Goal: Information Seeking & Learning: Find specific fact

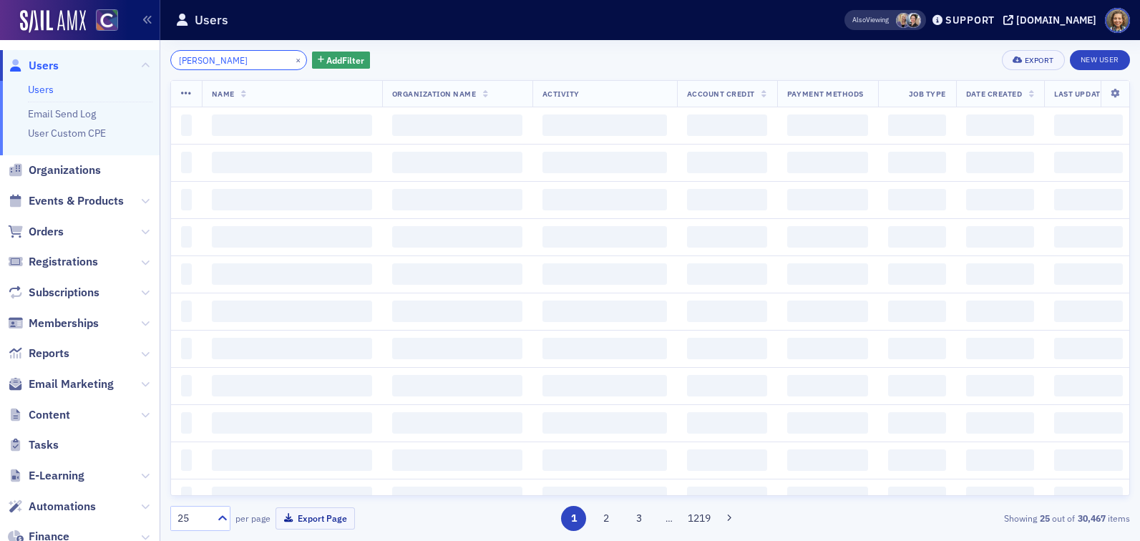
type input "dale"
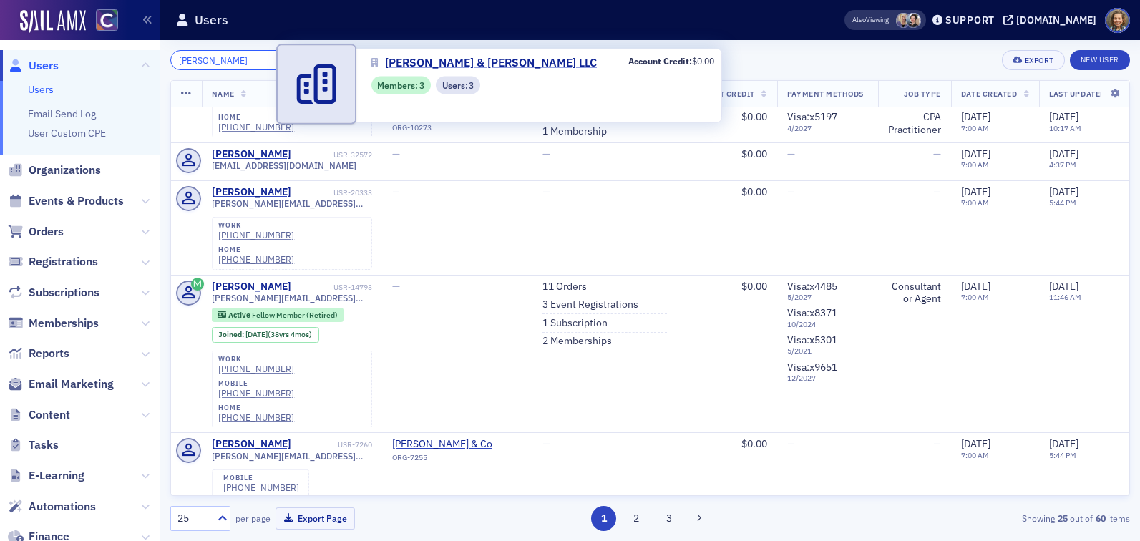
scroll to position [391, 0]
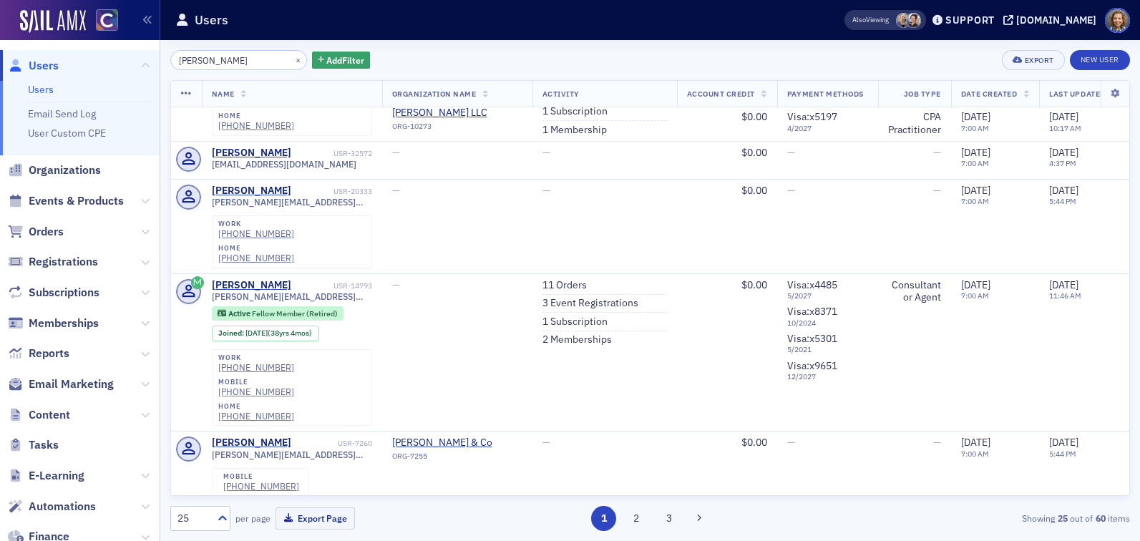
click at [67, 157] on span "Organizations" at bounding box center [80, 170] width 160 height 31
click at [70, 164] on span "Organizations" at bounding box center [65, 170] width 72 height 16
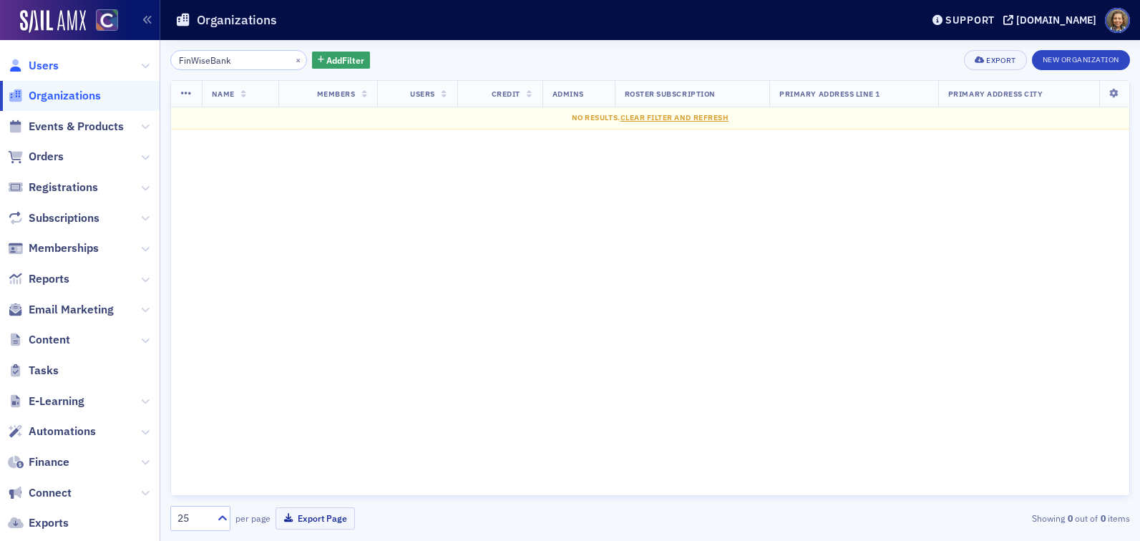
type input "FinWiseBank"
click at [41, 60] on span "Users" at bounding box center [44, 66] width 30 height 16
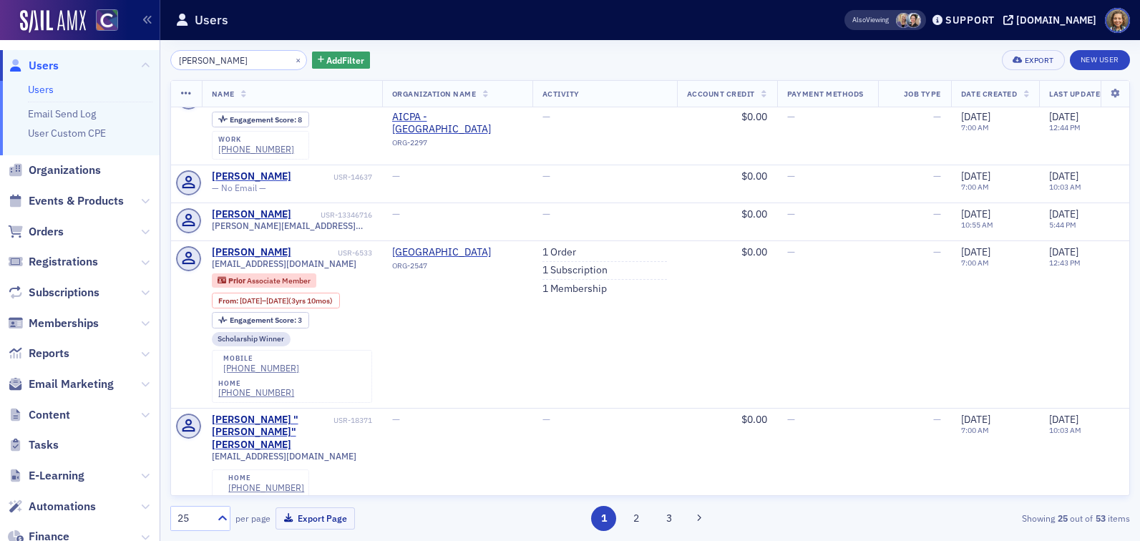
scroll to position [1861, 0]
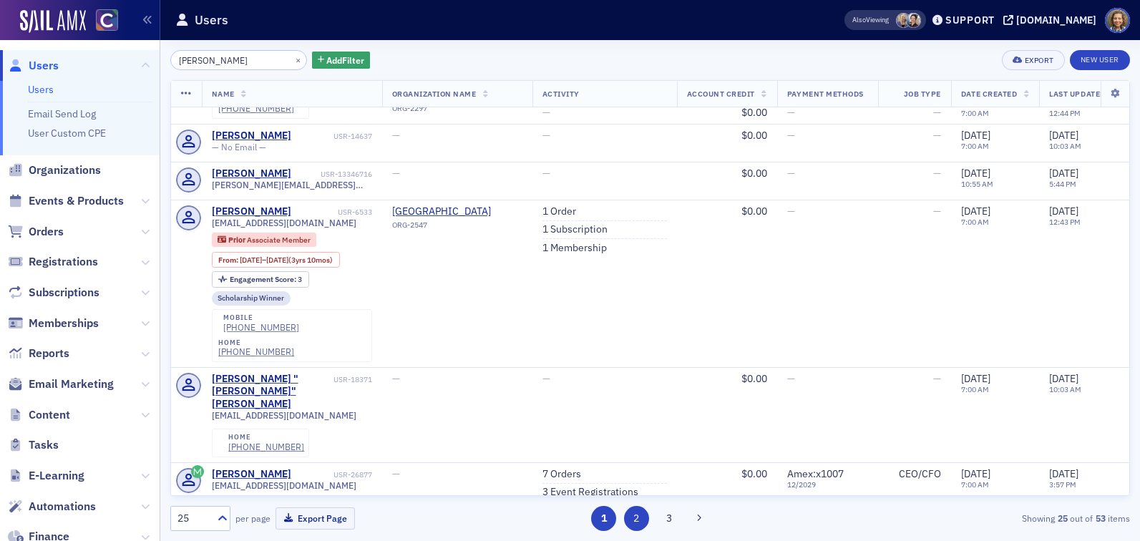
click at [643, 522] on button "2" at bounding box center [636, 518] width 25 height 25
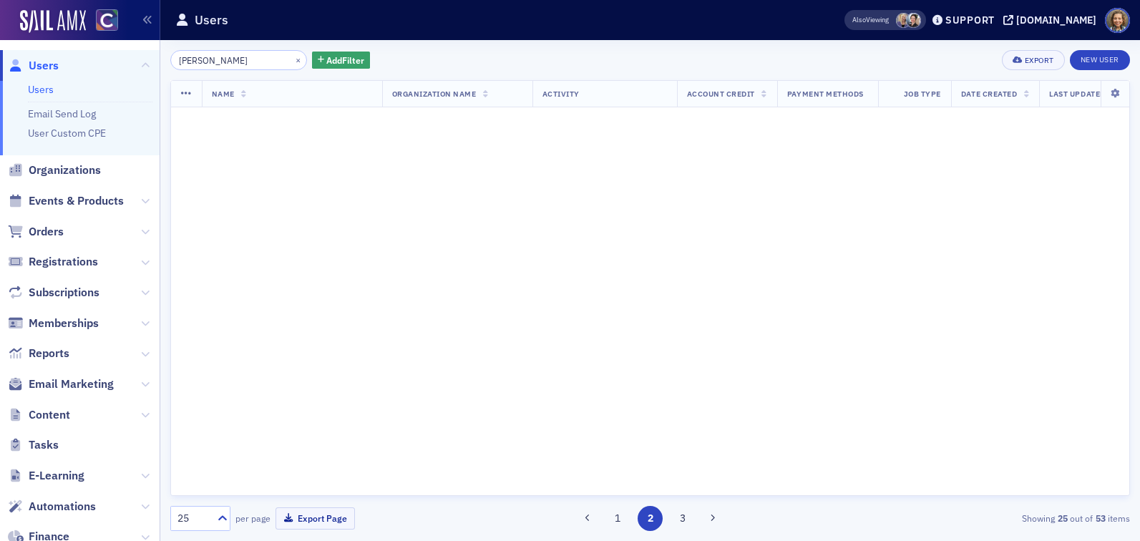
scroll to position [0, 0]
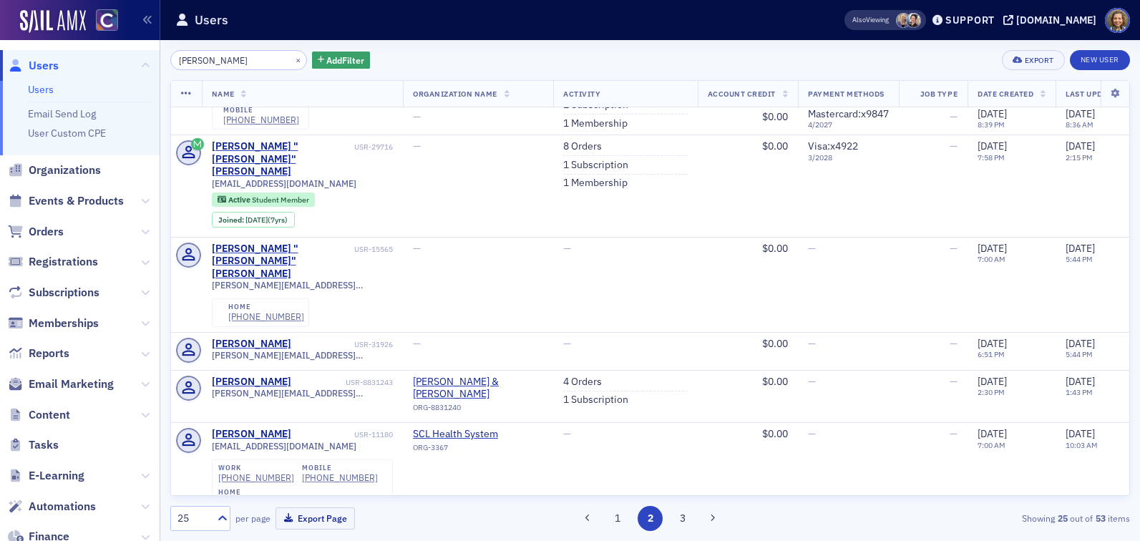
scroll to position [382, 0]
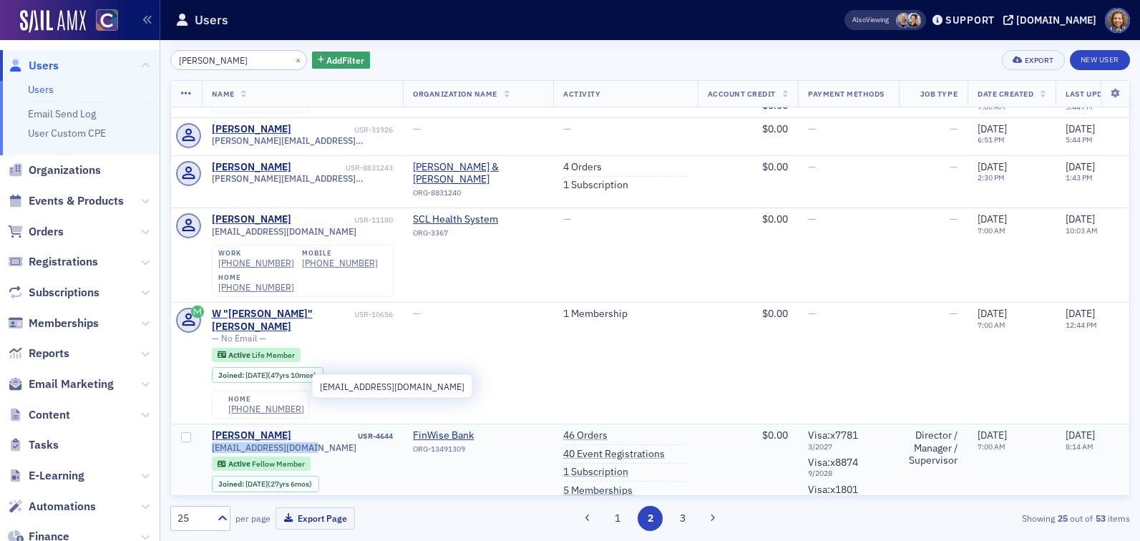
drag, startPoint x: 329, startPoint y: 388, endPoint x: 211, endPoint y: 383, distance: 118.1
click at [212, 442] on div "dakarasek@comcast.net" at bounding box center [303, 447] width 182 height 11
copy span "dakarasek@comcast.net"
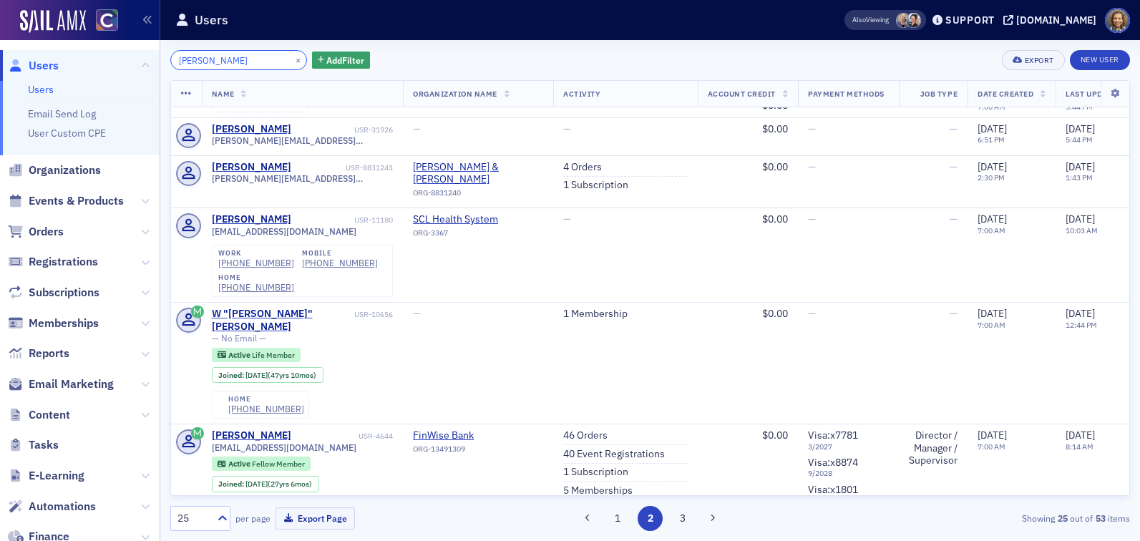
drag, startPoint x: 254, startPoint y: 59, endPoint x: 68, endPoint y: 32, distance: 187.9
click at [68, 36] on div "Users Users Email Send Log User Custom CPE Organizations Events & Products Orde…" at bounding box center [570, 270] width 1140 height 541
paste input "Michelle Wolfe"
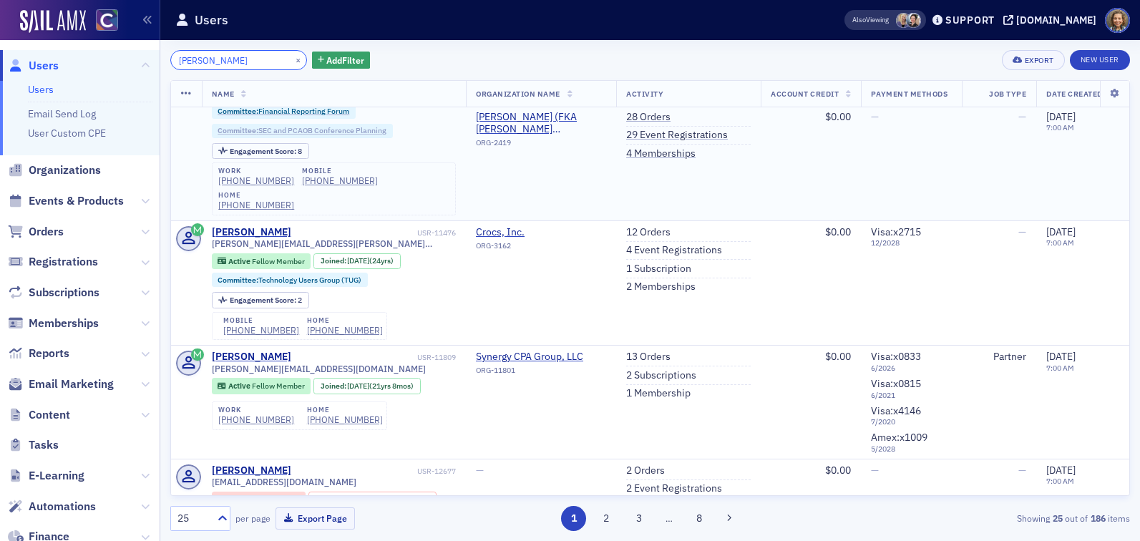
scroll to position [565, 0]
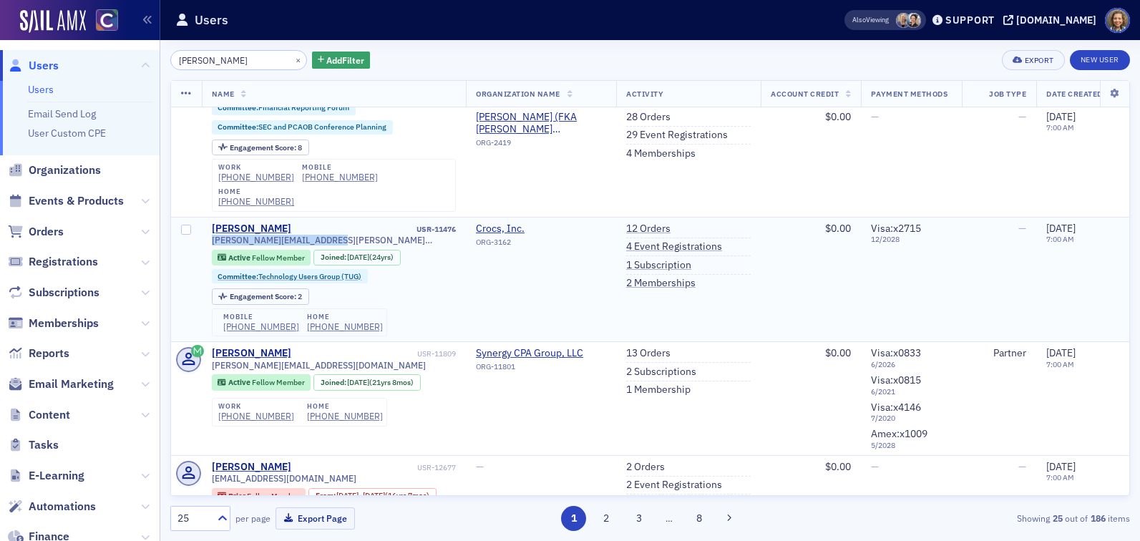
drag, startPoint x: 334, startPoint y: 233, endPoint x: 210, endPoint y: 232, distance: 124.5
click at [210, 232] on td "Michelle Wolf USR-11476 michelle.wolf.67@gmail.com Active Fellow Member Joined …" at bounding box center [334, 279] width 265 height 125
copy span "michelle.wolf.67@gmail.com"
drag, startPoint x: 244, startPoint y: 67, endPoint x: 77, endPoint y: 42, distance: 169.3
click at [77, 44] on div "Users Users Email Send Log User Custom CPE Organizations Events & Products Orde…" at bounding box center [570, 270] width 1140 height 541
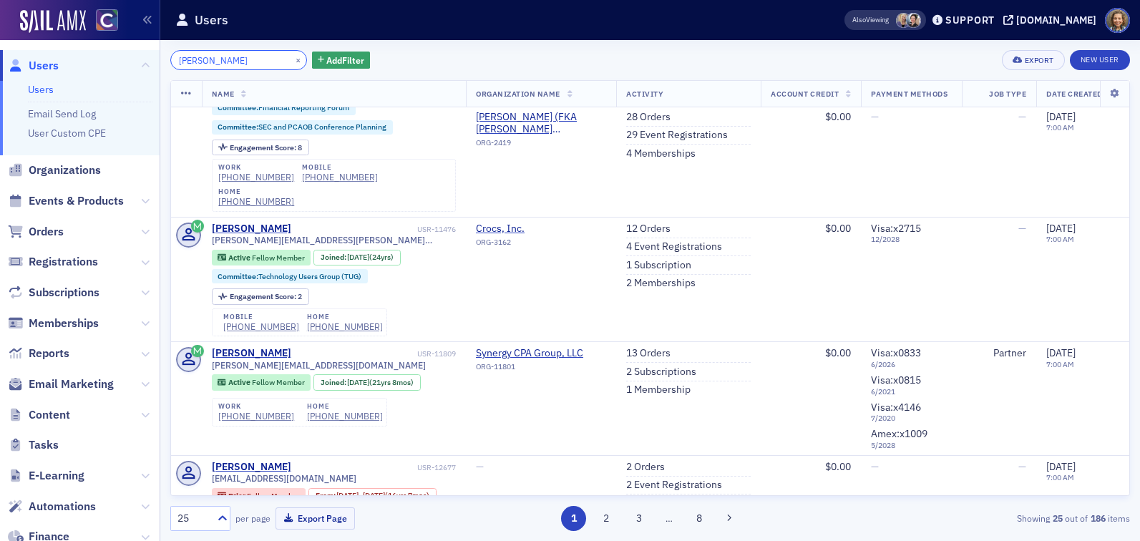
paste input "Tad Herz"
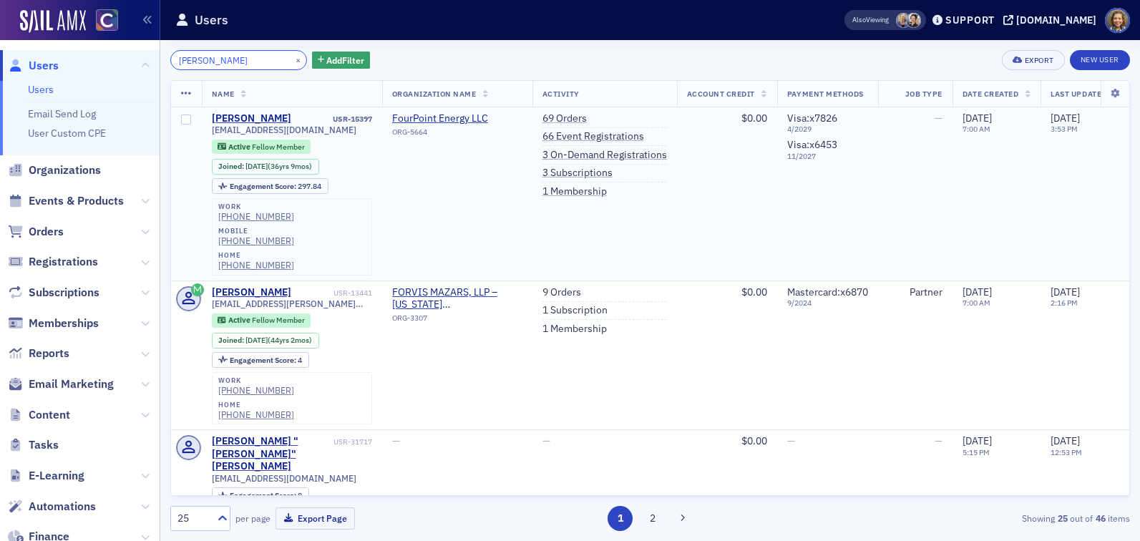
type input "Tad Herz"
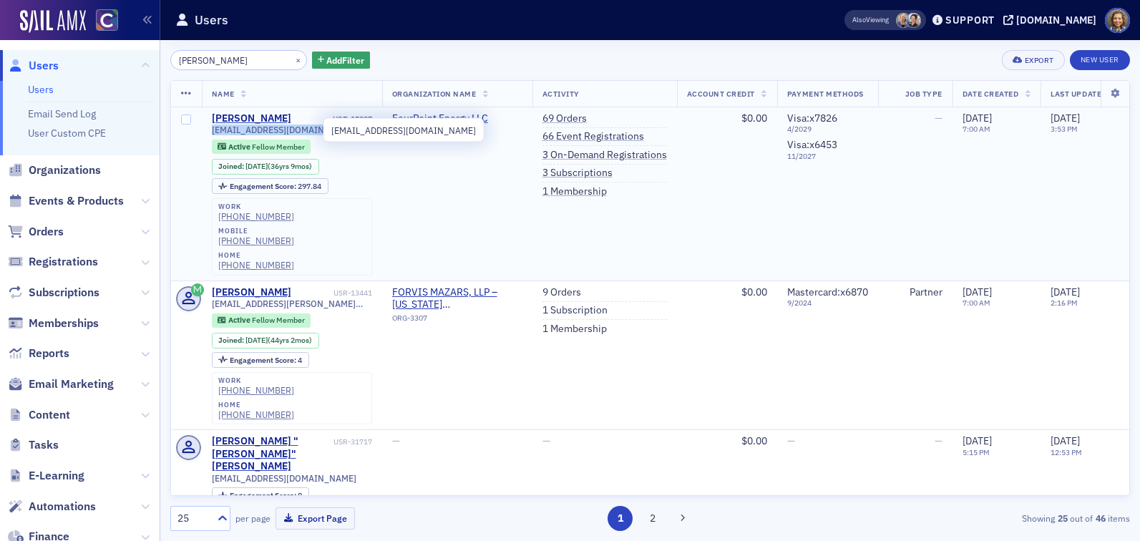
drag, startPoint x: 334, startPoint y: 133, endPoint x: 210, endPoint y: 134, distance: 124.5
click at [210, 134] on td "Tad Herz USR-15397 therz@fourpointenergy.com Active Fellow Member Joined : 12/2…" at bounding box center [292, 193] width 180 height 173
copy span "therz@fourpointenergy.com"
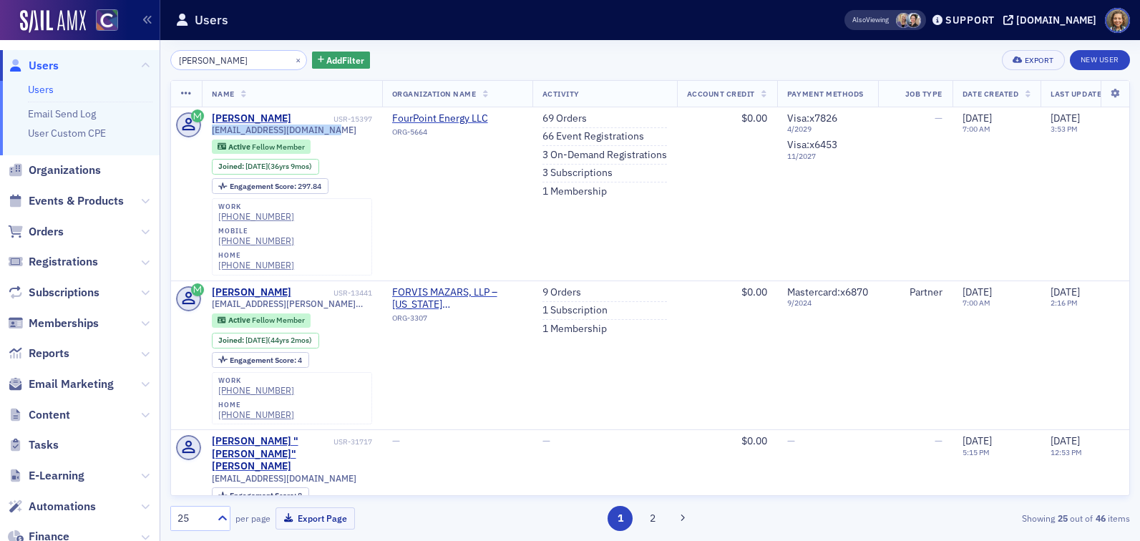
click at [45, 67] on span "Users" at bounding box center [44, 66] width 30 height 16
click at [331, 58] on span "Add Filter" at bounding box center [345, 60] width 38 height 13
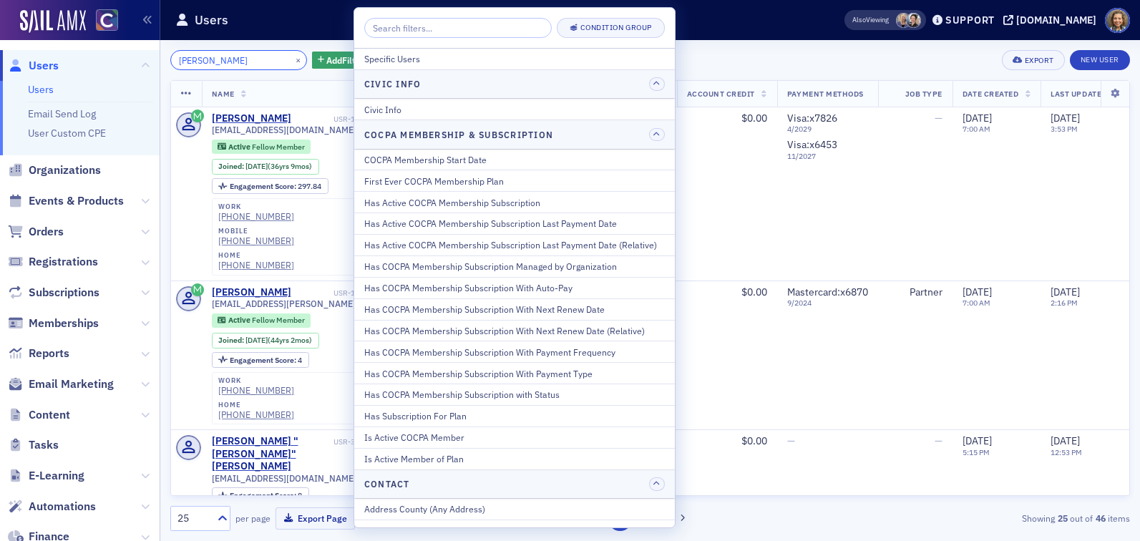
click at [238, 66] on input "Tad Herz" at bounding box center [238, 60] width 137 height 20
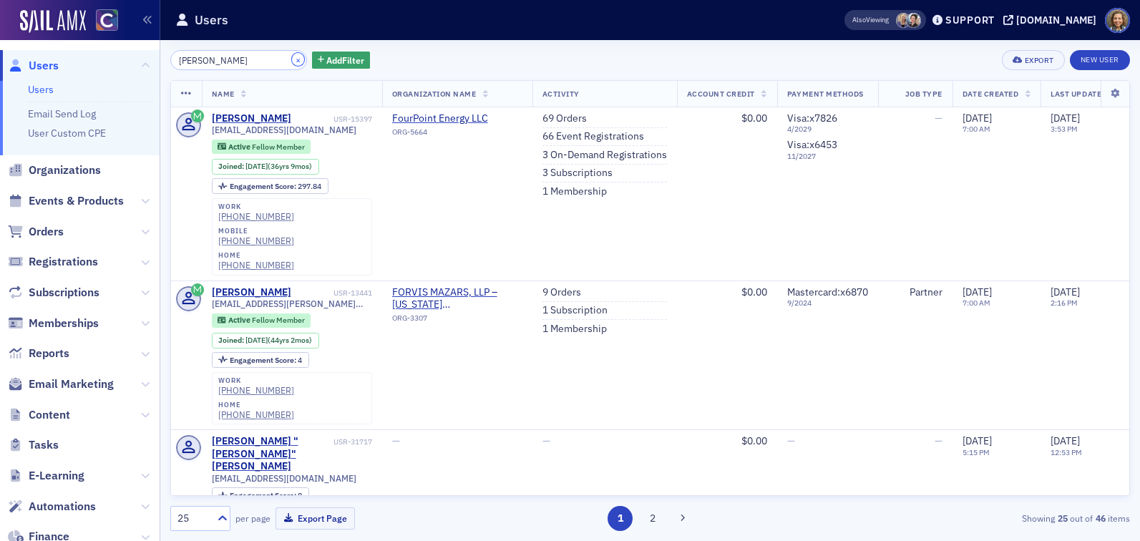
click at [292, 64] on button "×" at bounding box center [298, 59] width 13 height 13
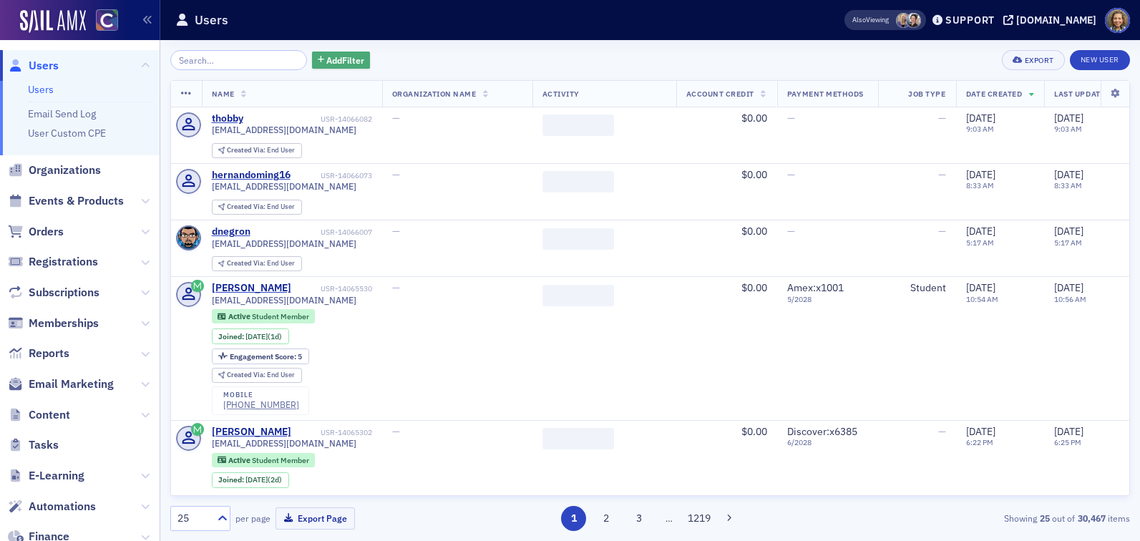
click at [326, 58] on span "Add Filter" at bounding box center [345, 60] width 38 height 13
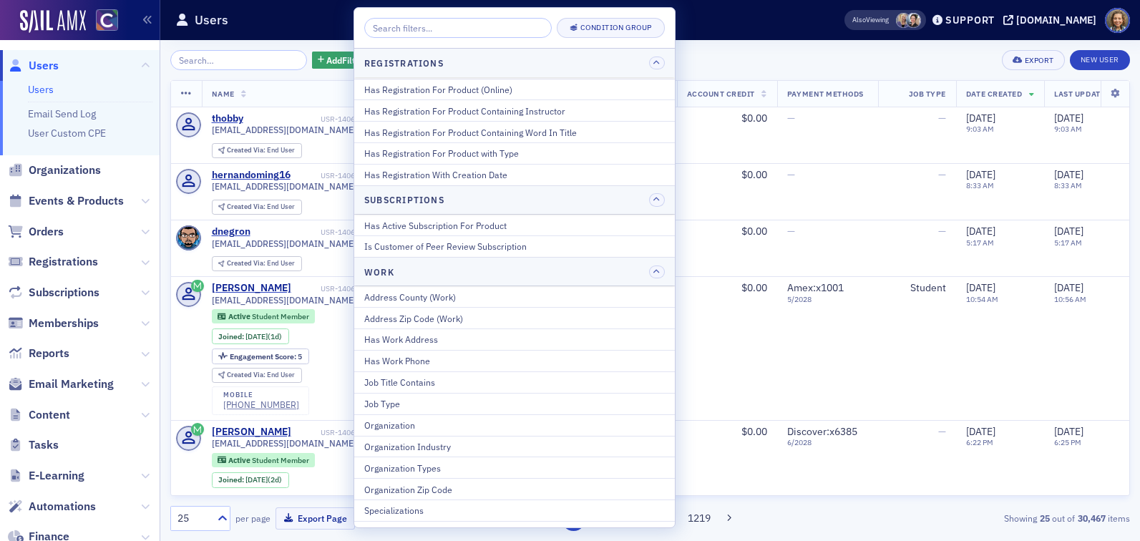
scroll to position [1964, 0]
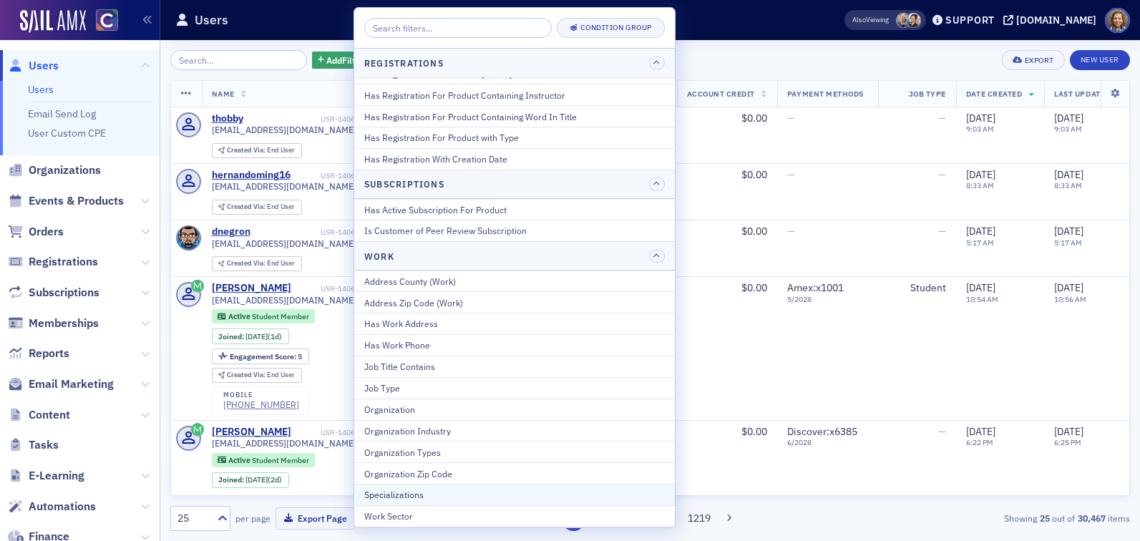
click at [391, 492] on div "Specializations" at bounding box center [514, 494] width 300 height 13
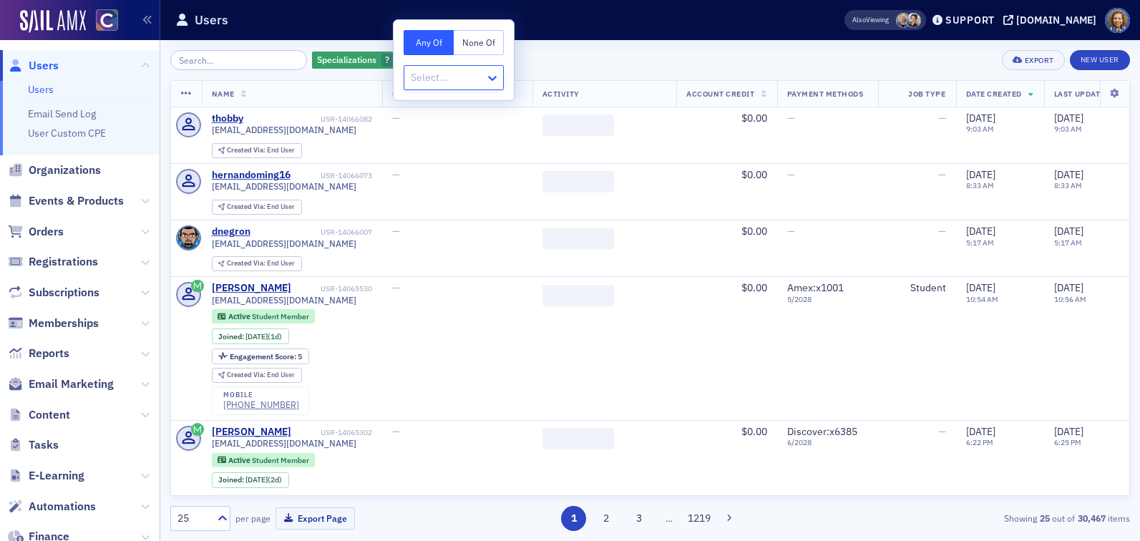
click at [491, 74] on icon at bounding box center [492, 78] width 14 height 14
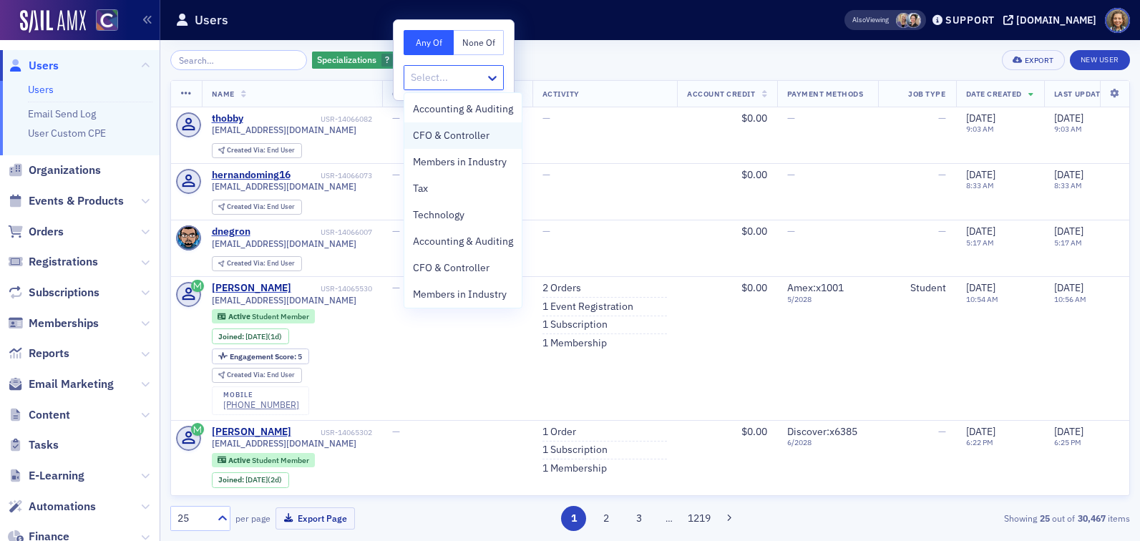
click at [474, 131] on span "CFO & Controller" at bounding box center [451, 135] width 77 height 15
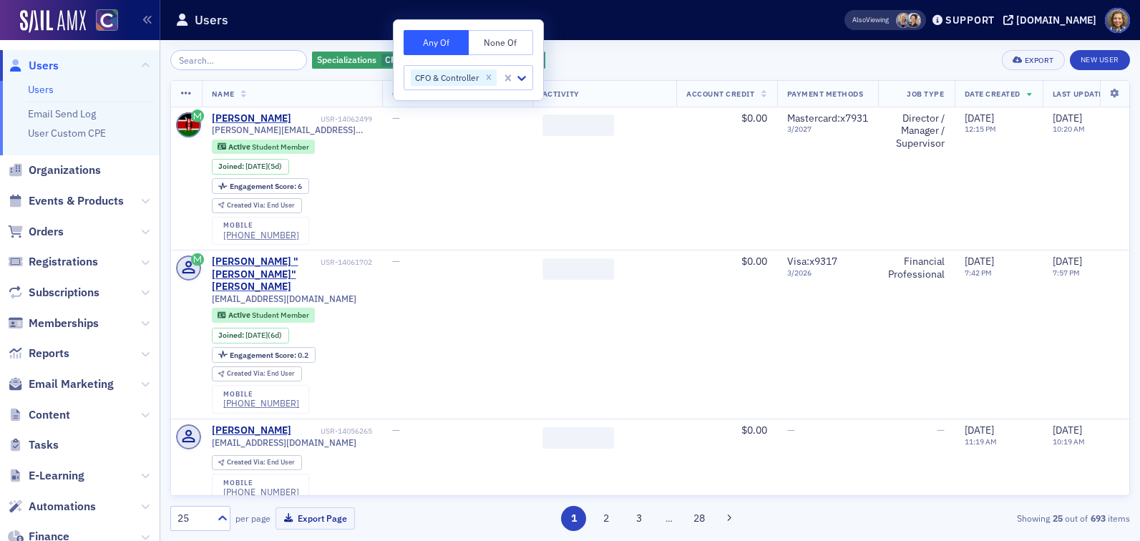
click at [679, 45] on div "Specializations CFO & Controller Add Filter Export New User Name Organization N…" at bounding box center [649, 290] width 959 height 501
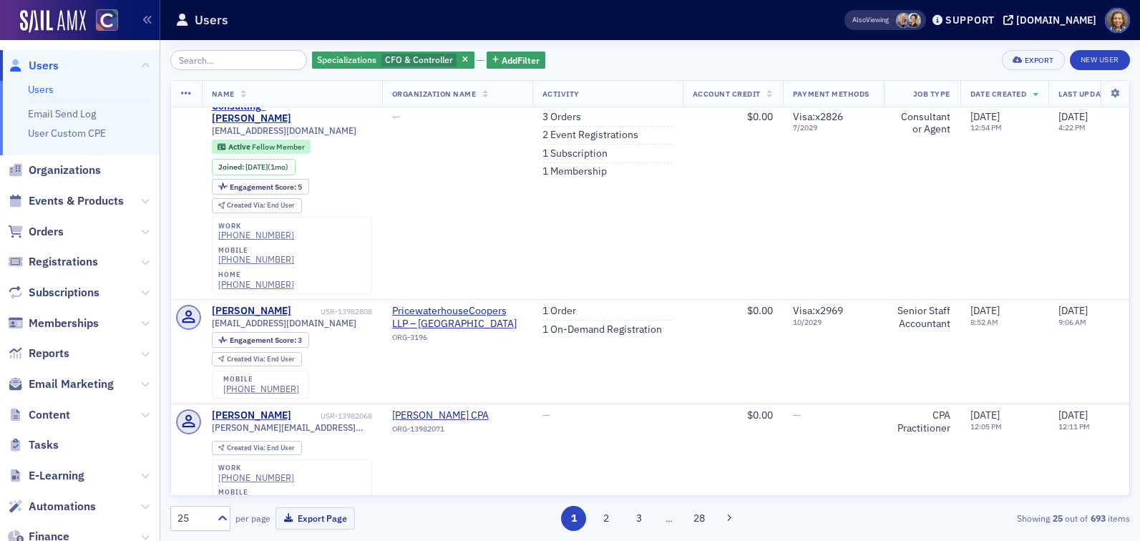
scroll to position [2930, 0]
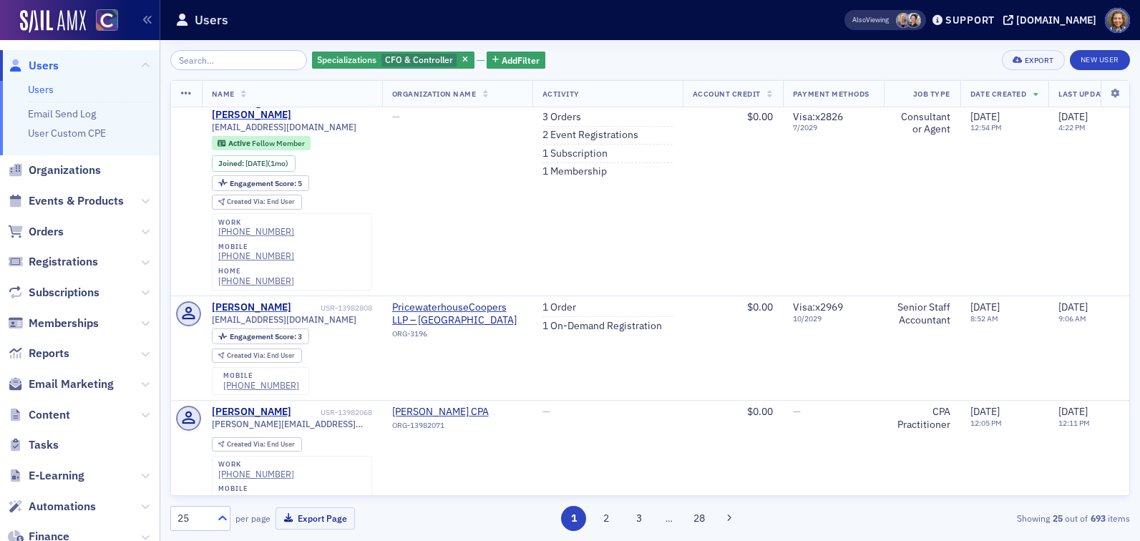
click at [219, 518] on icon at bounding box center [222, 517] width 9 height 5
click at [205, 484] on div "500" at bounding box center [200, 483] width 41 height 15
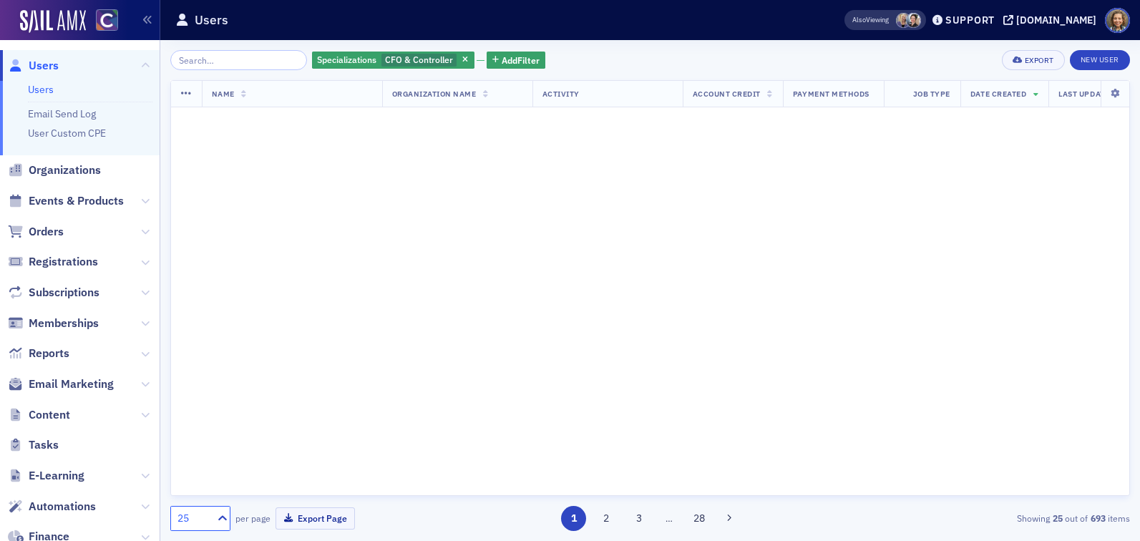
scroll to position [0, 0]
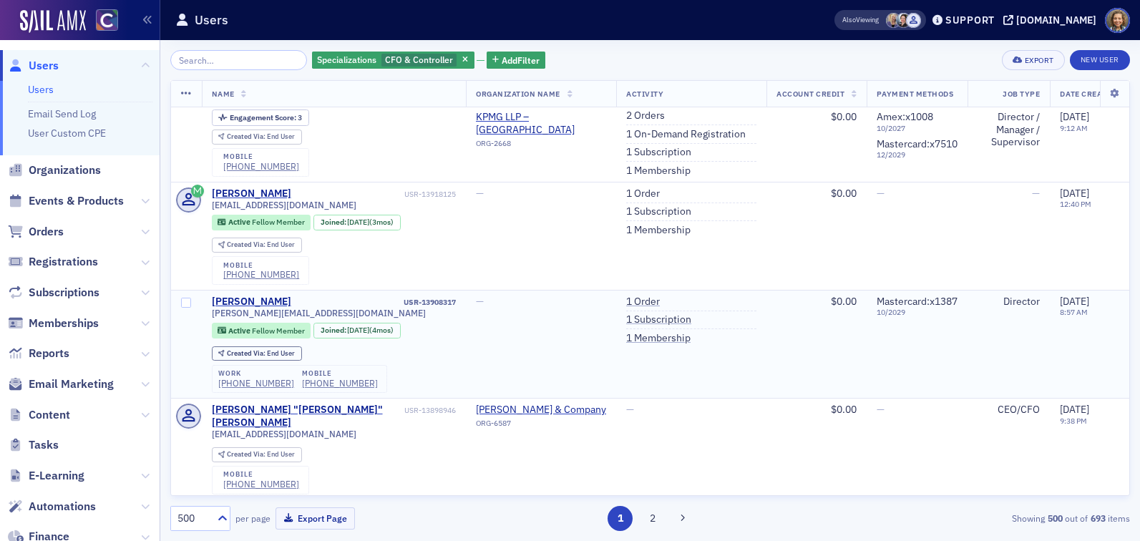
scroll to position [4002, 0]
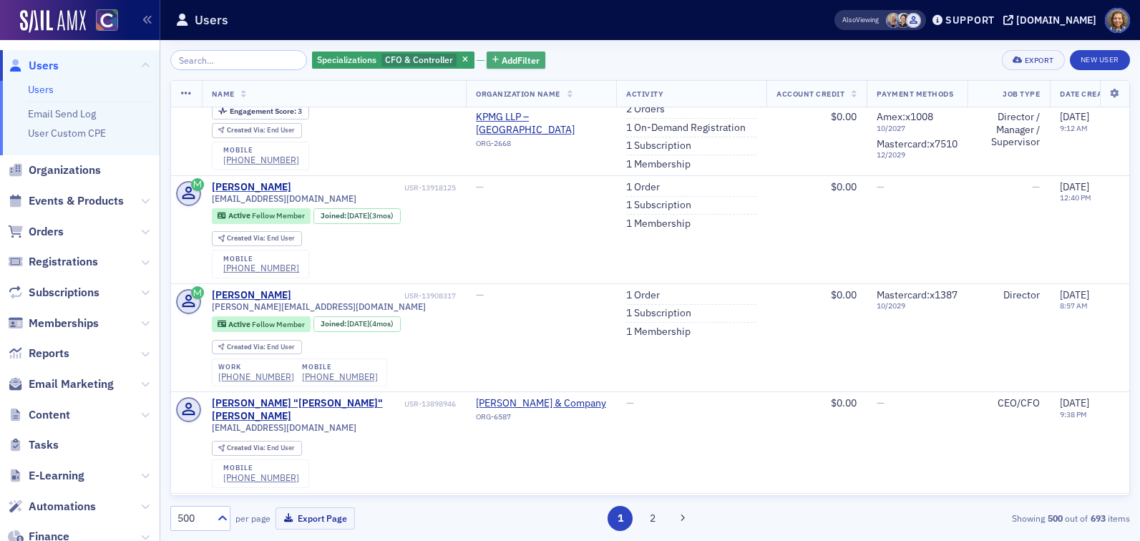
click at [508, 66] on span "Add Filter" at bounding box center [521, 60] width 38 height 13
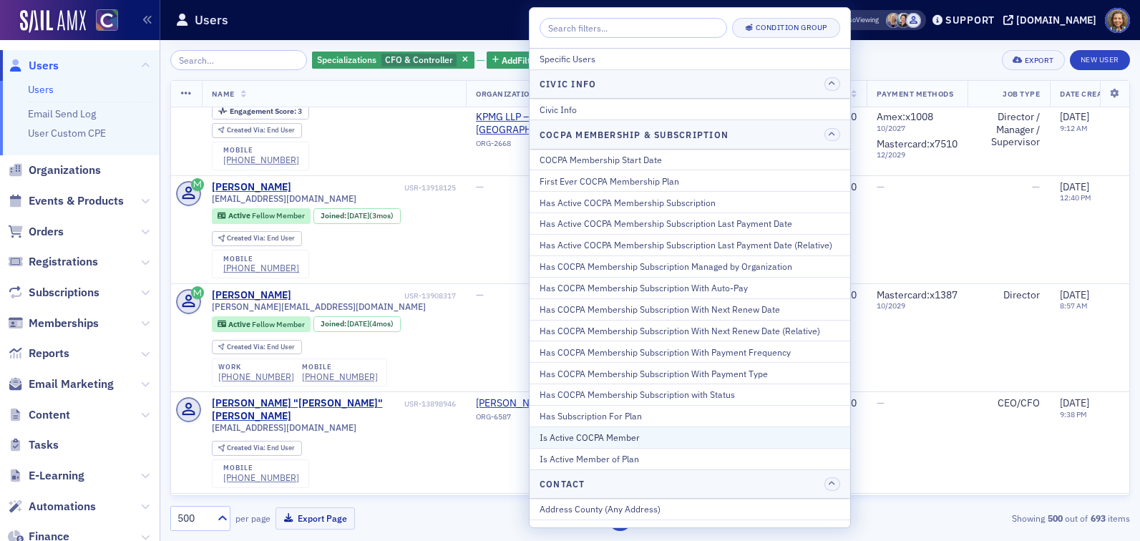
click at [640, 438] on div "Is Active COCPA Member" at bounding box center [689, 437] width 300 height 13
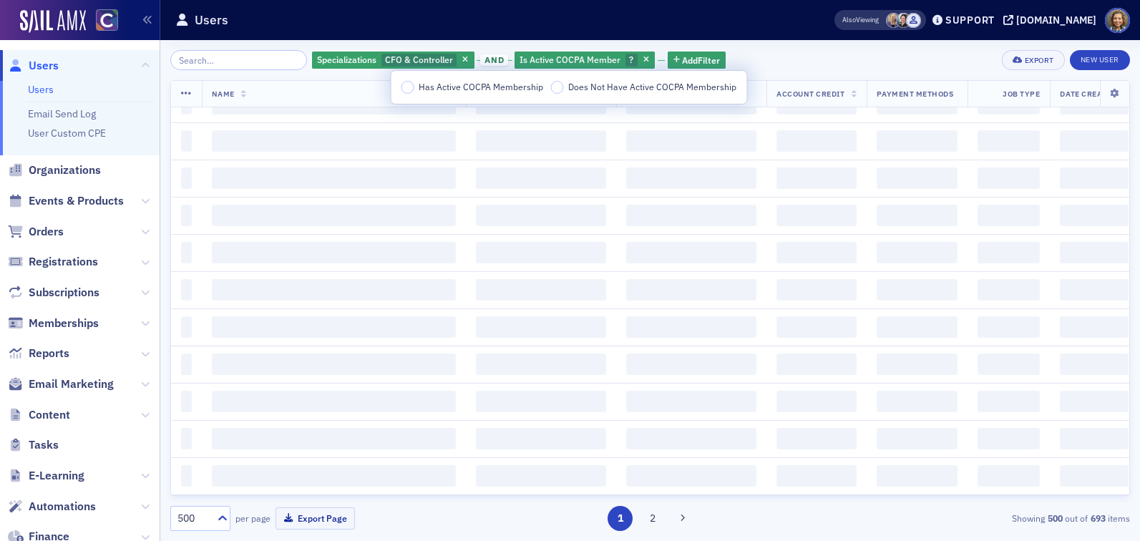
scroll to position [22578, 0]
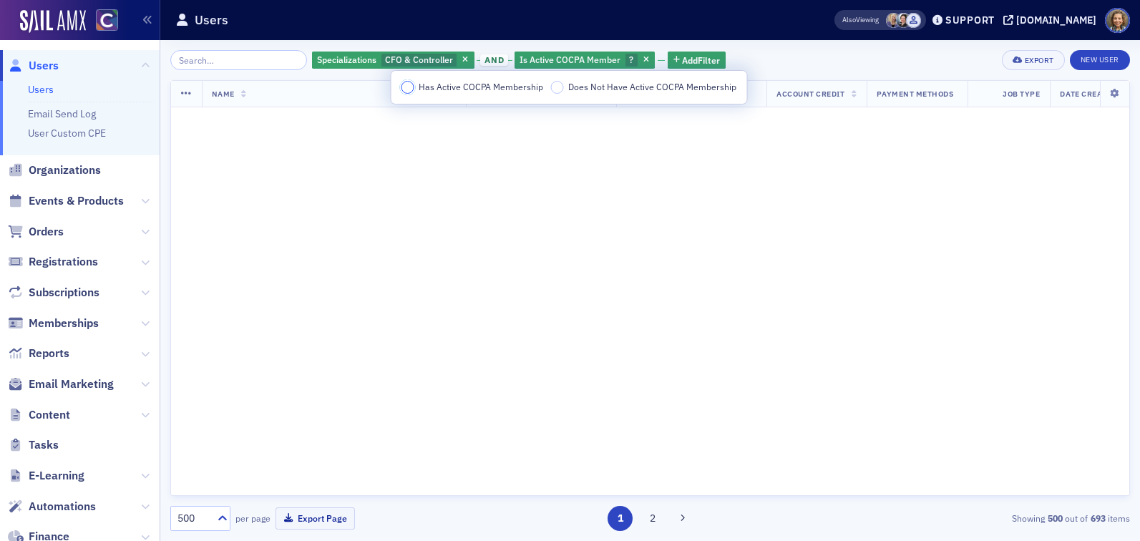
click at [409, 89] on input "Has Active COCPA Membership" at bounding box center [407, 87] width 13 height 13
click at [910, 51] on div "Specializations CFO & Controller and Is Active COCPA Member Has Active COCPA Me…" at bounding box center [649, 60] width 959 height 20
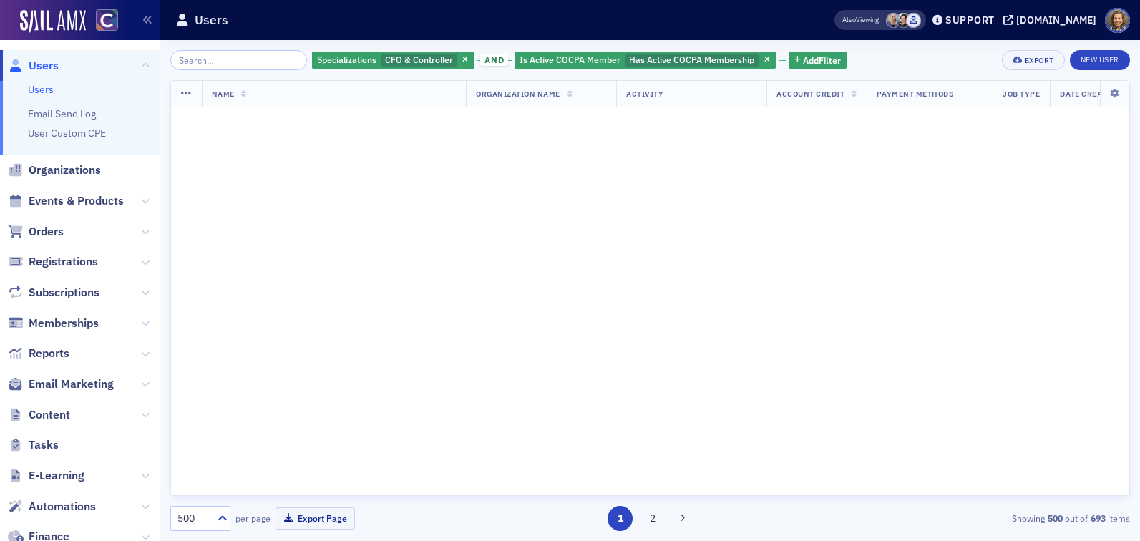
click at [873, 54] on div "Specializations CFO & Controller and Is Active COCPA Member Has Active COCPA Me…" at bounding box center [649, 60] width 959 height 20
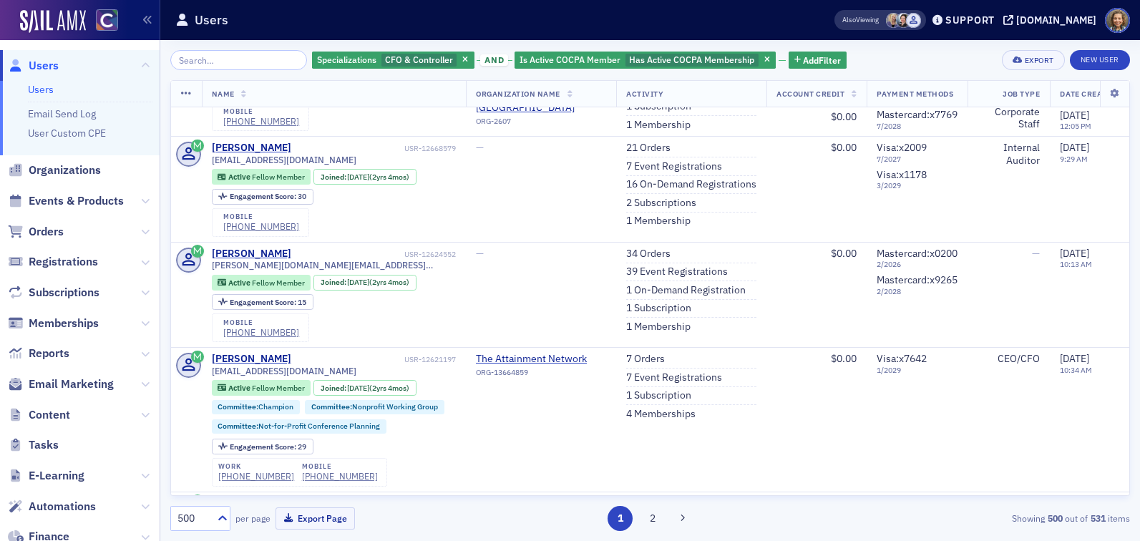
scroll to position [22810, 0]
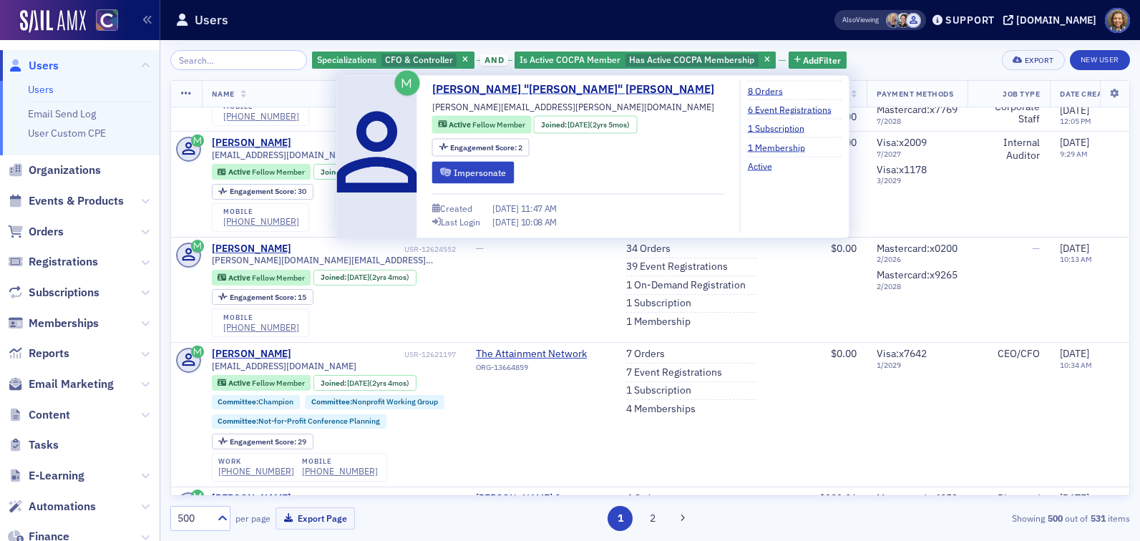
drag, startPoint x: 353, startPoint y: 157, endPoint x: 212, endPoint y: 154, distance: 141.0
copy div "[PERSON_NAME] "[PERSON_NAME]" [PERSON_NAME]"
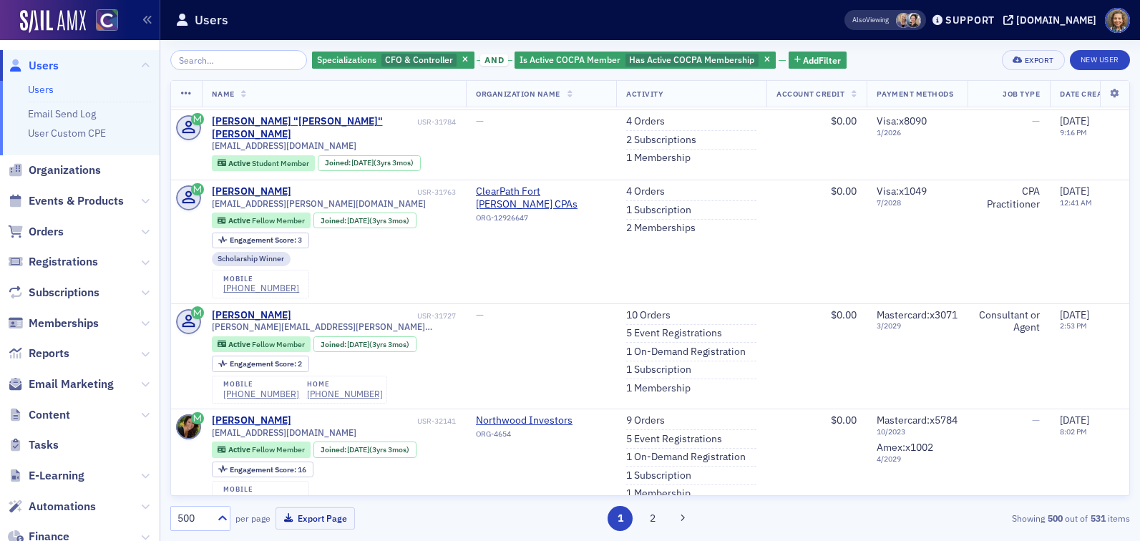
scroll to position [26818, 0]
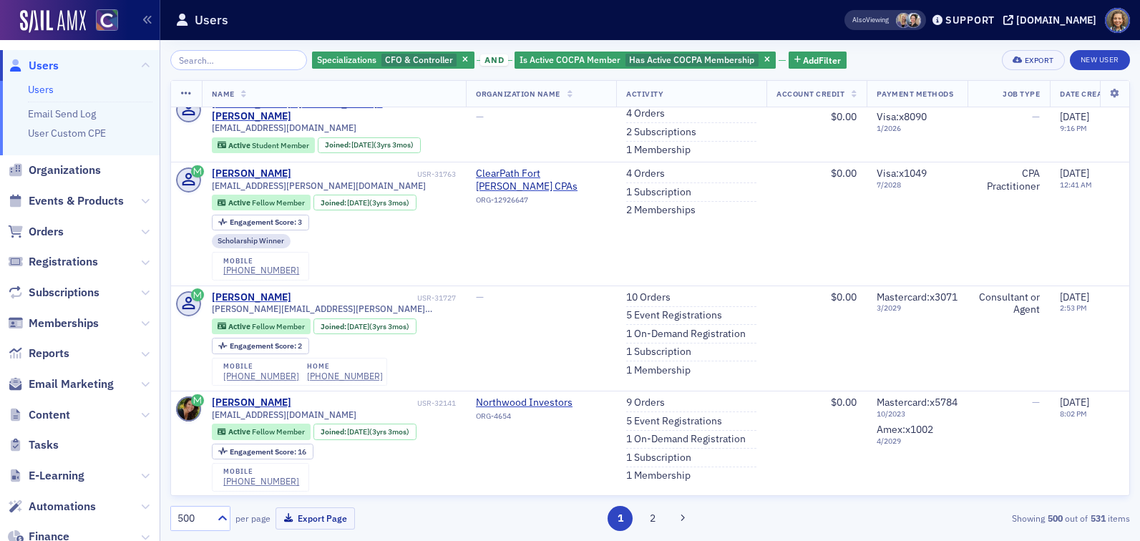
drag, startPoint x: 338, startPoint y: 252, endPoint x: 209, endPoint y: 254, distance: 128.8
copy span "[PERSON_NAME][EMAIL_ADDRESS][DOMAIN_NAME]"
drag, startPoint x: 240, startPoint y: 66, endPoint x: 238, endPoint y: 40, distance: 25.8
click at [240, 64] on input "search" at bounding box center [238, 60] width 137 height 20
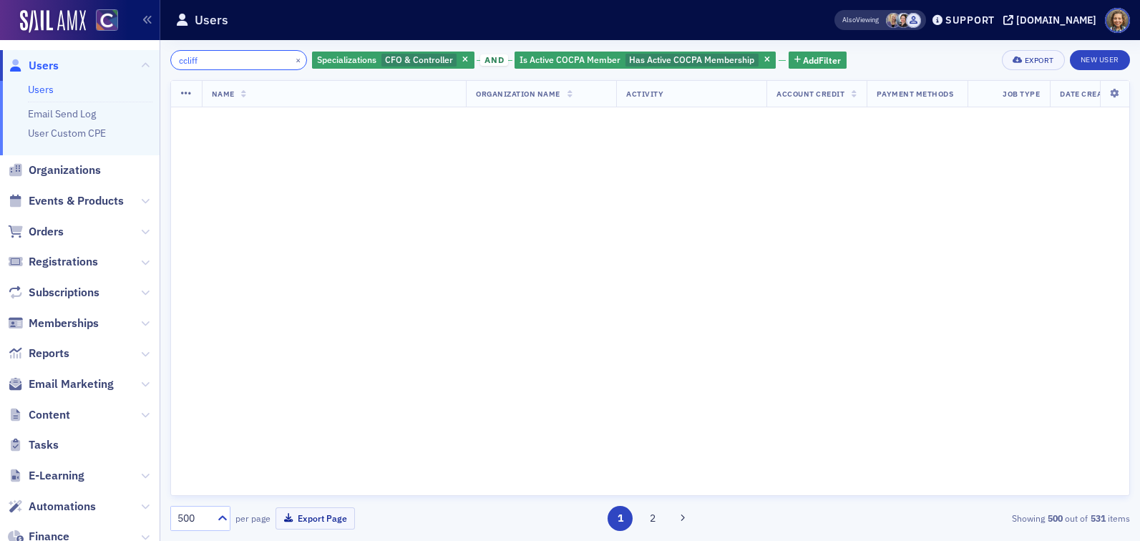
scroll to position [45236, 0]
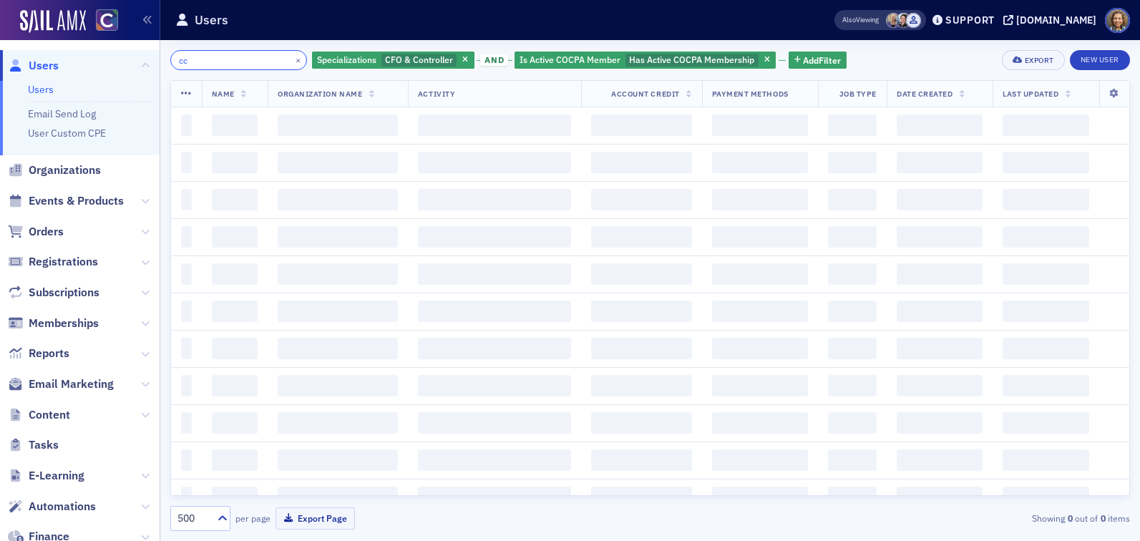
type input "c"
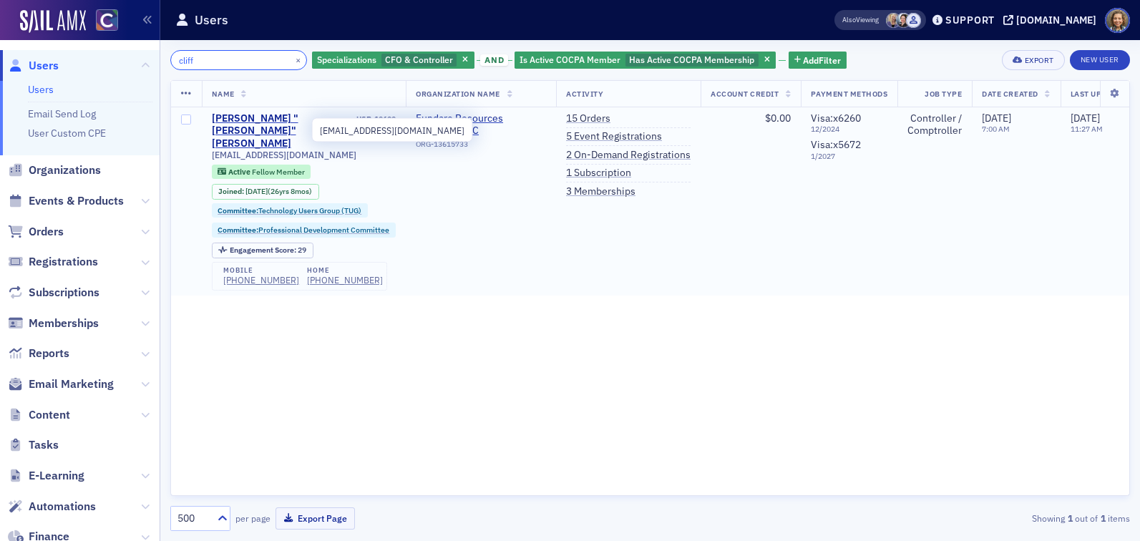
type input "cliff"
drag, startPoint x: 297, startPoint y: 131, endPoint x: 205, endPoint y: 130, distance: 92.3
click at [205, 130] on td "Clifford "Cliff" Linhardt USR-10600 clinhardt@msn.com Active Fellow Member Join…" at bounding box center [304, 201] width 205 height 188
copy span "[EMAIL_ADDRESS][DOMAIN_NAME]"
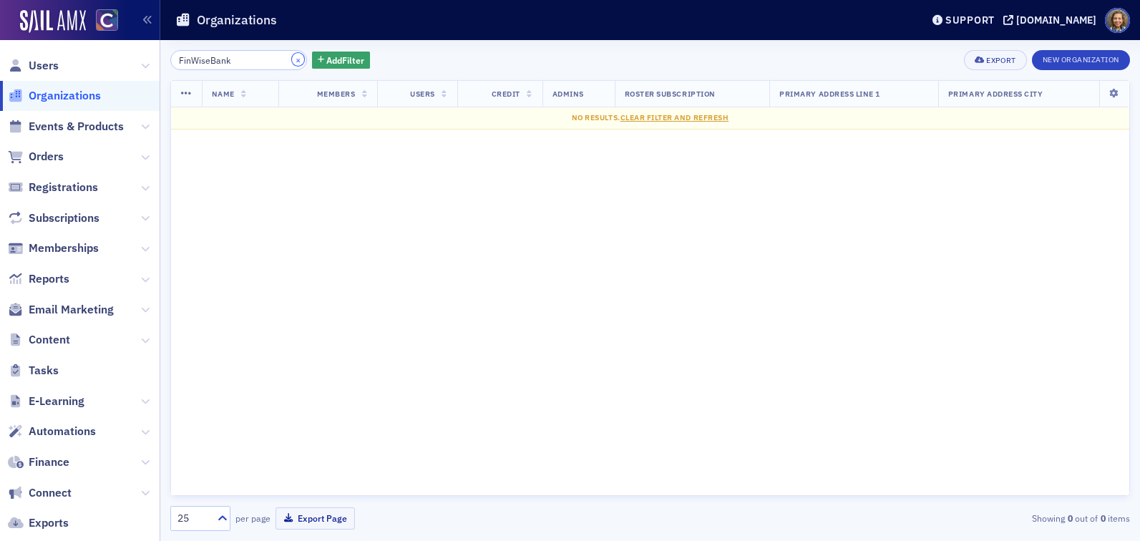
click at [292, 61] on button "×" at bounding box center [298, 59] width 13 height 13
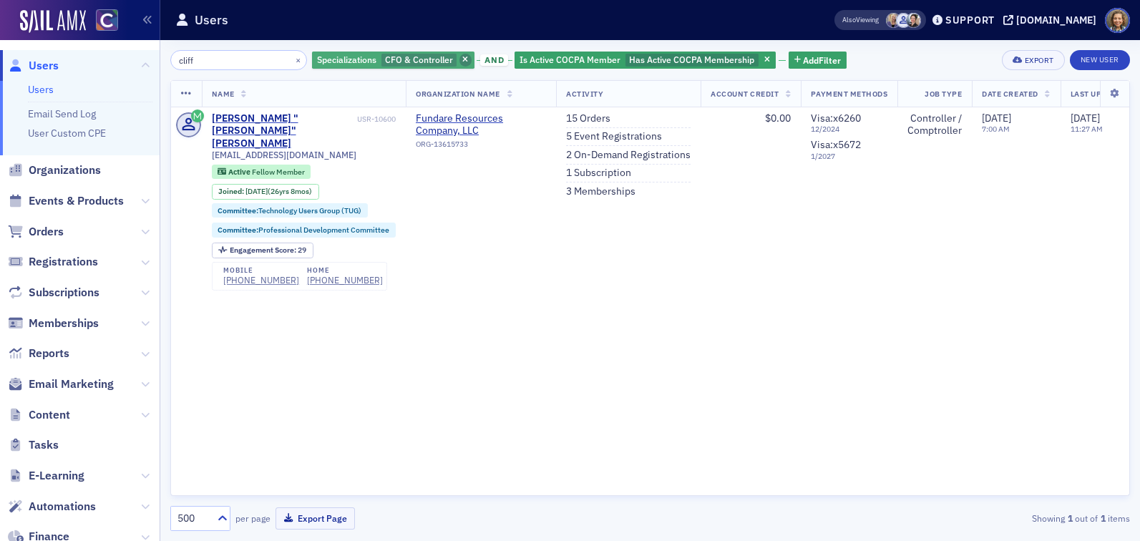
click at [459, 56] on span "button" at bounding box center [465, 60] width 13 height 13
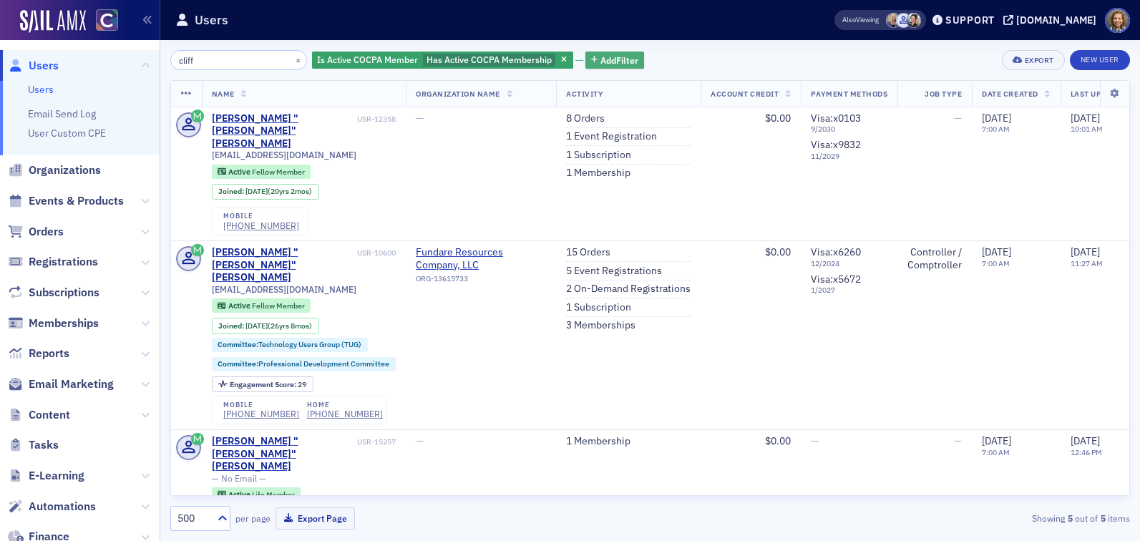
click at [600, 57] on span "Add Filter" at bounding box center [619, 60] width 38 height 13
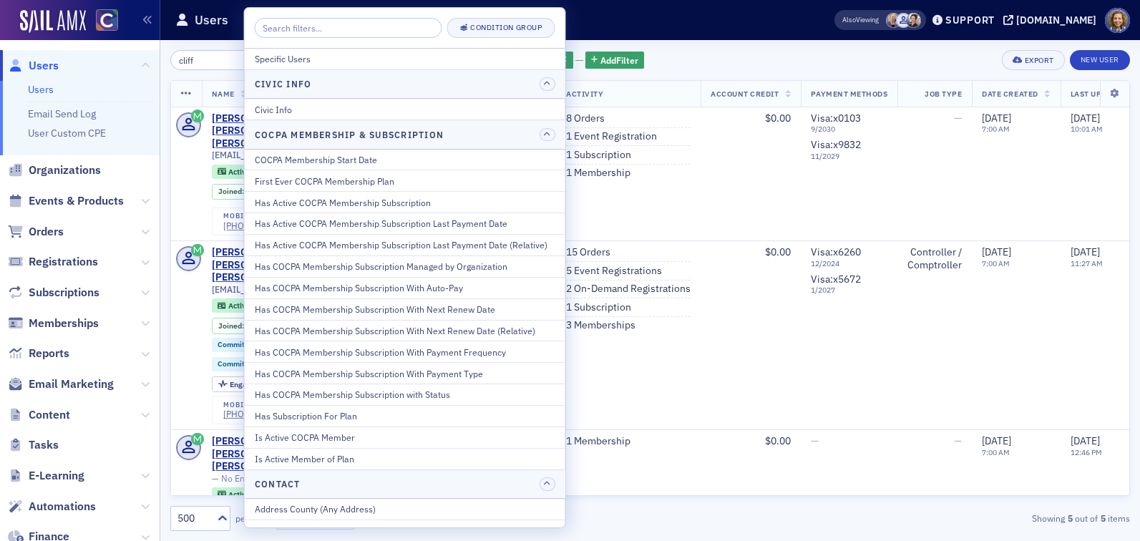
click at [757, 67] on div "cliff × Is Active COCPA Member Has Active COCPA Membership Add Filter Export Ne…" at bounding box center [649, 60] width 959 height 20
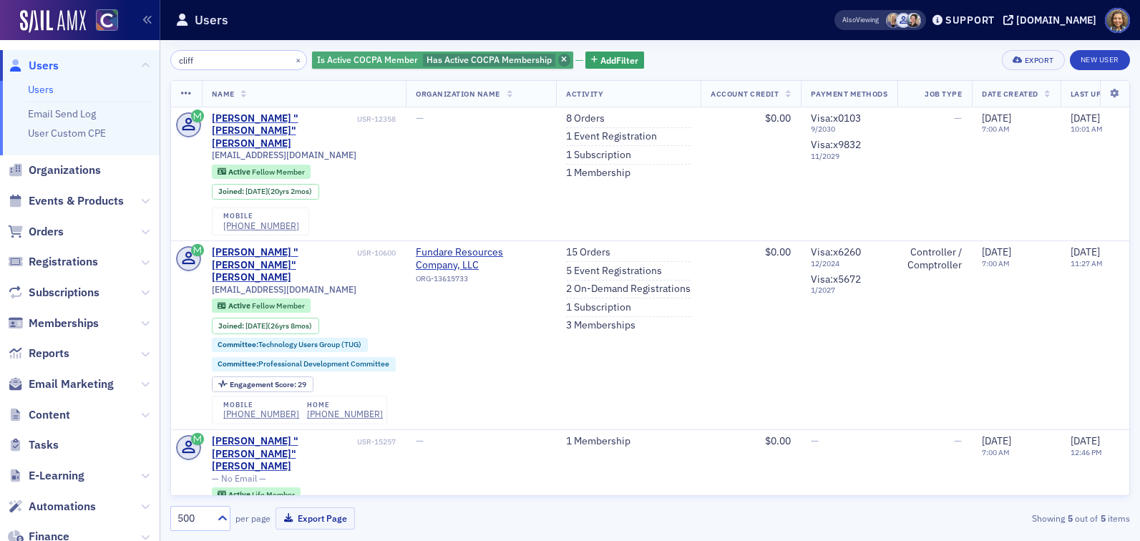
click at [561, 62] on icon "button" at bounding box center [564, 61] width 6 height 8
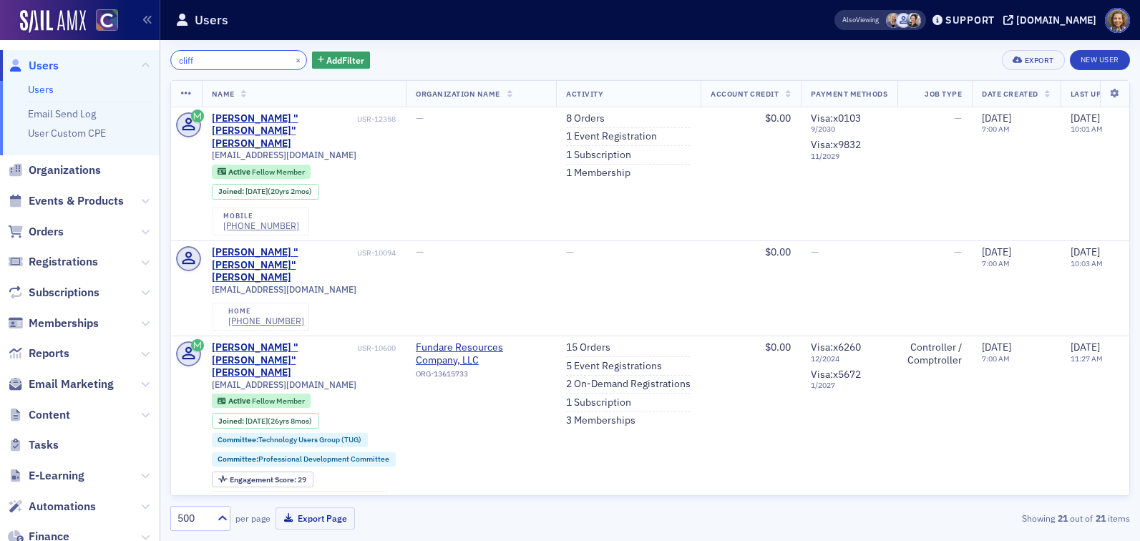
drag, startPoint x: 215, startPoint y: 56, endPoint x: 117, endPoint y: 22, distance: 103.6
click at [119, 36] on div "Users Users Email Send Log User Custom CPE Organizations Events & Products Orde…" at bounding box center [570, 270] width 1140 height 541
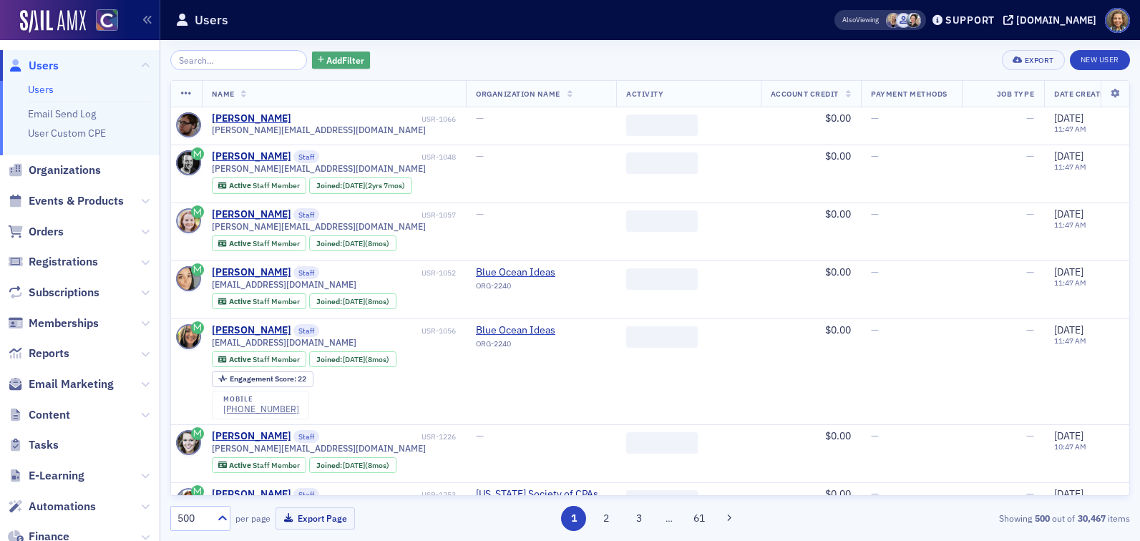
click at [326, 54] on span "Add Filter" at bounding box center [345, 60] width 38 height 13
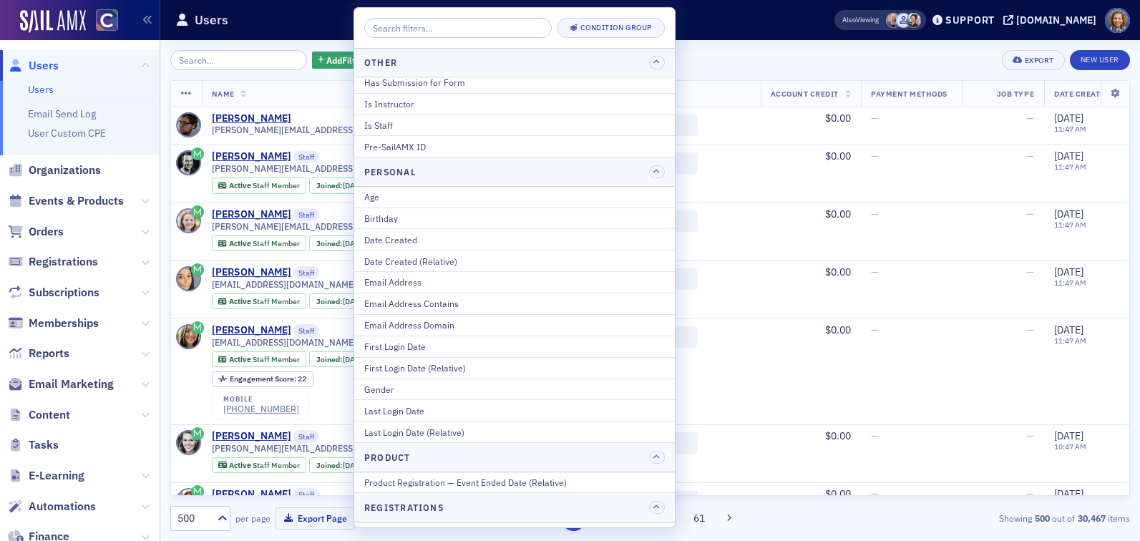
scroll to position [1964, 0]
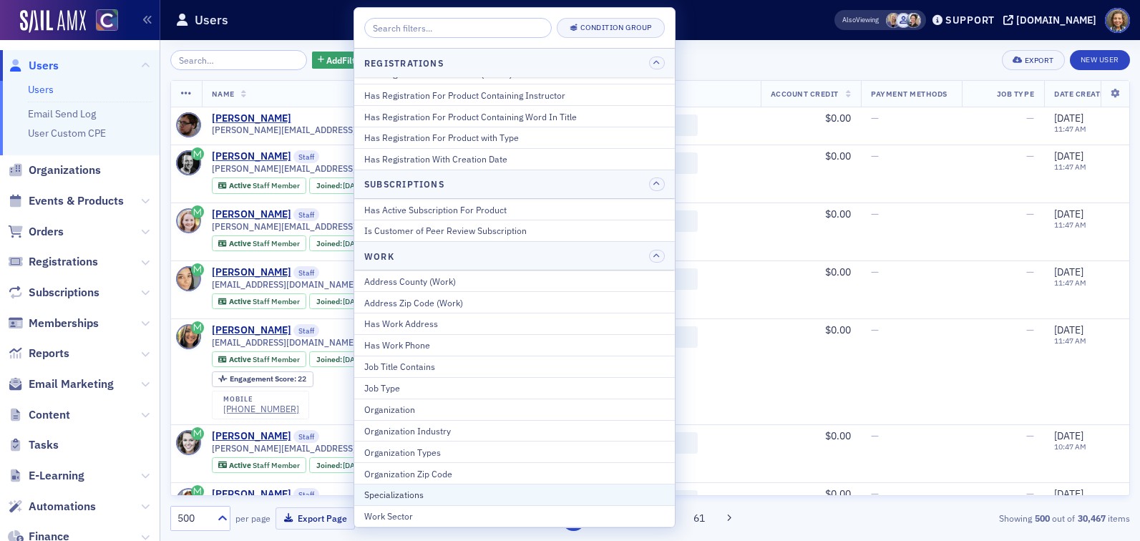
click at [459, 494] on div "Specializations" at bounding box center [514, 494] width 300 height 13
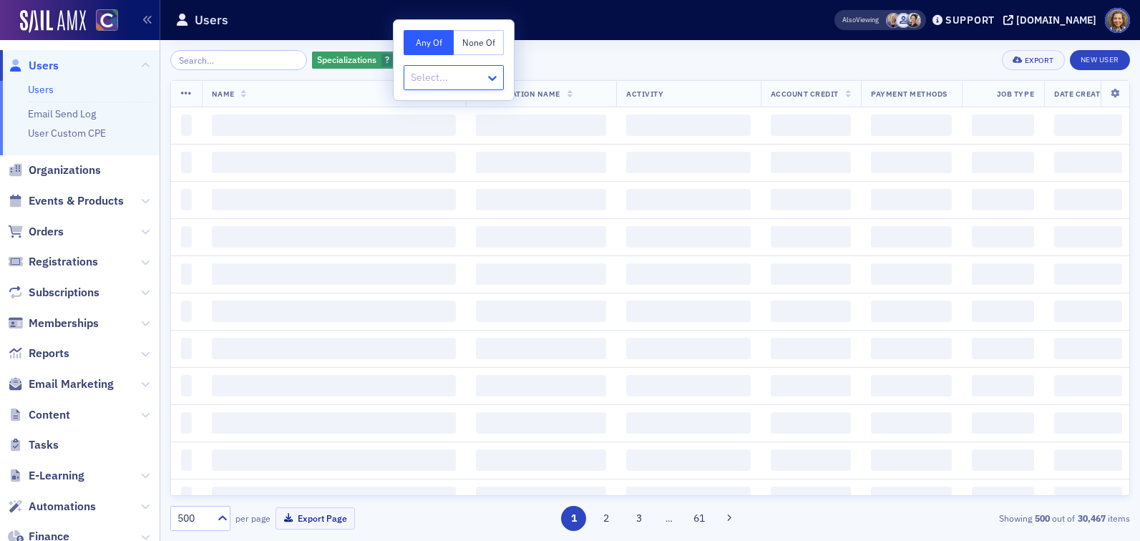
type input "c"
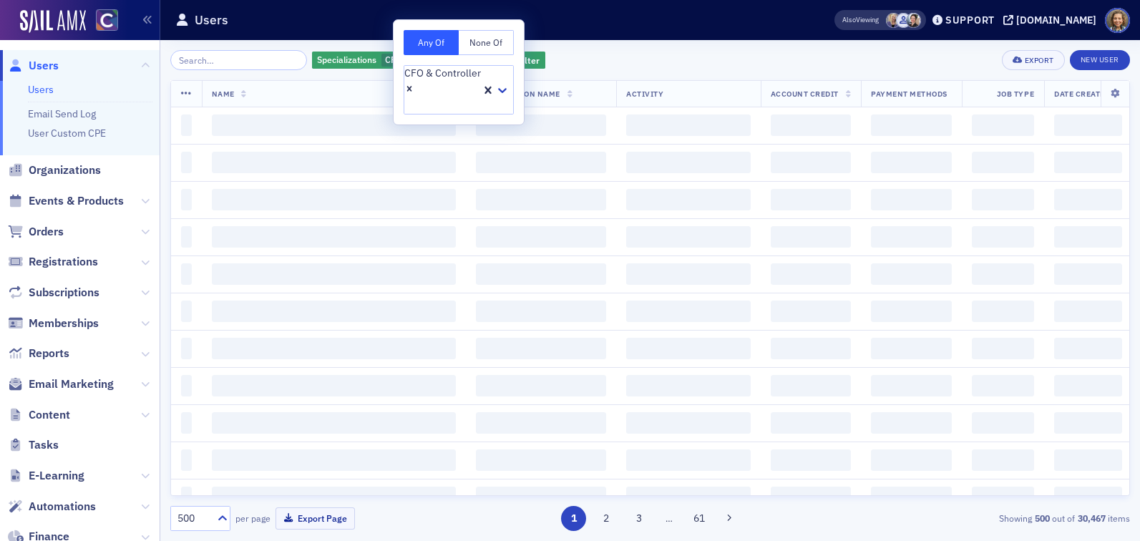
click at [645, 59] on div "Specializations CFO & Controller Add Filter Export New User" at bounding box center [649, 60] width 959 height 20
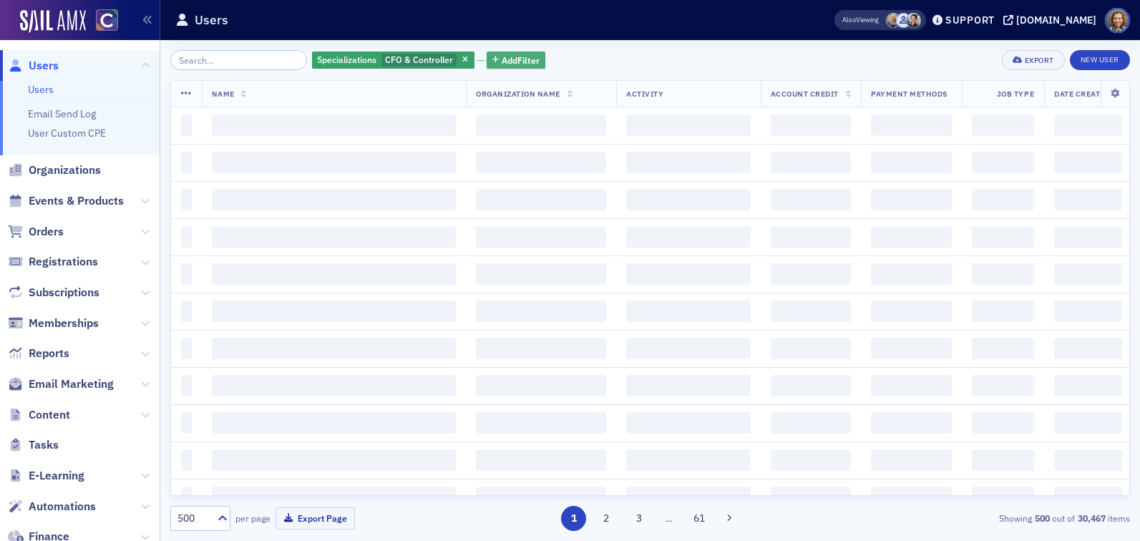
click at [502, 63] on span "Add Filter" at bounding box center [521, 60] width 38 height 13
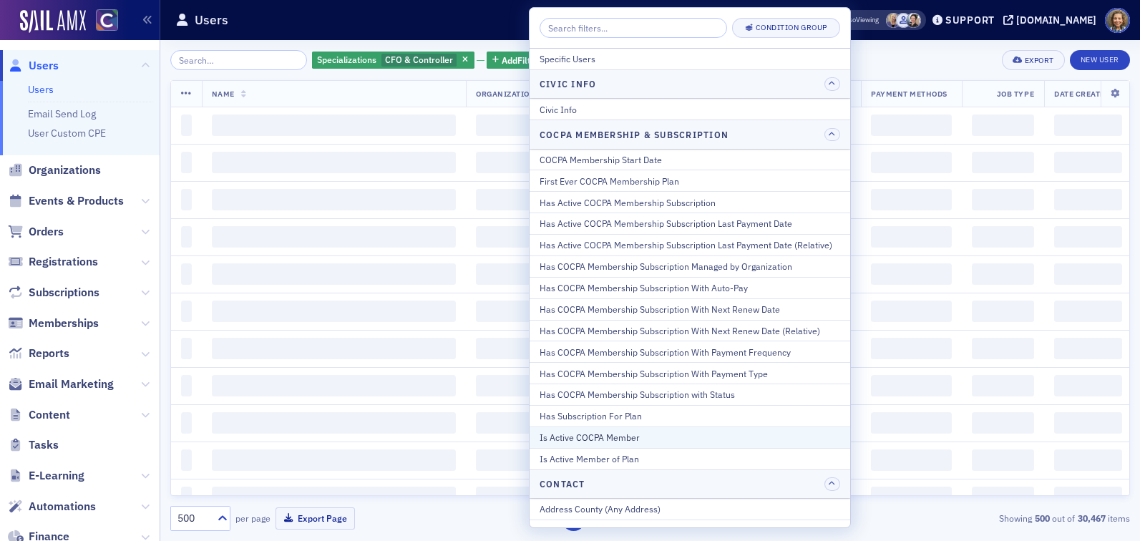
click at [595, 439] on div "Is Active COCPA Member" at bounding box center [689, 437] width 300 height 13
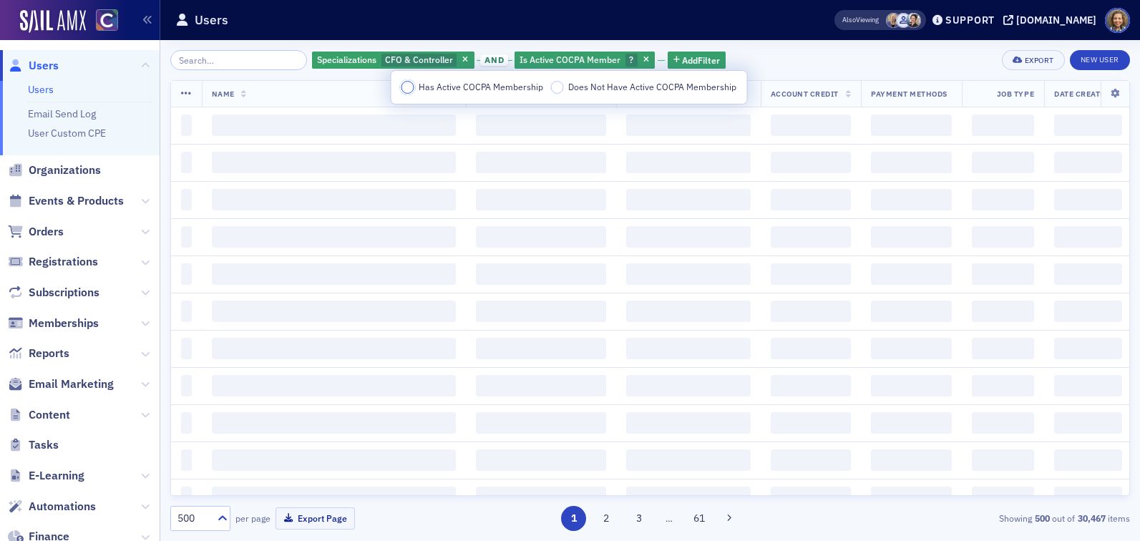
click at [405, 90] on input "Has Active COCPA Membership" at bounding box center [407, 87] width 13 height 13
click at [915, 52] on div "Specializations CFO & Controller and Is Active COCPA Member Has Active COCPA Me…" at bounding box center [649, 60] width 959 height 20
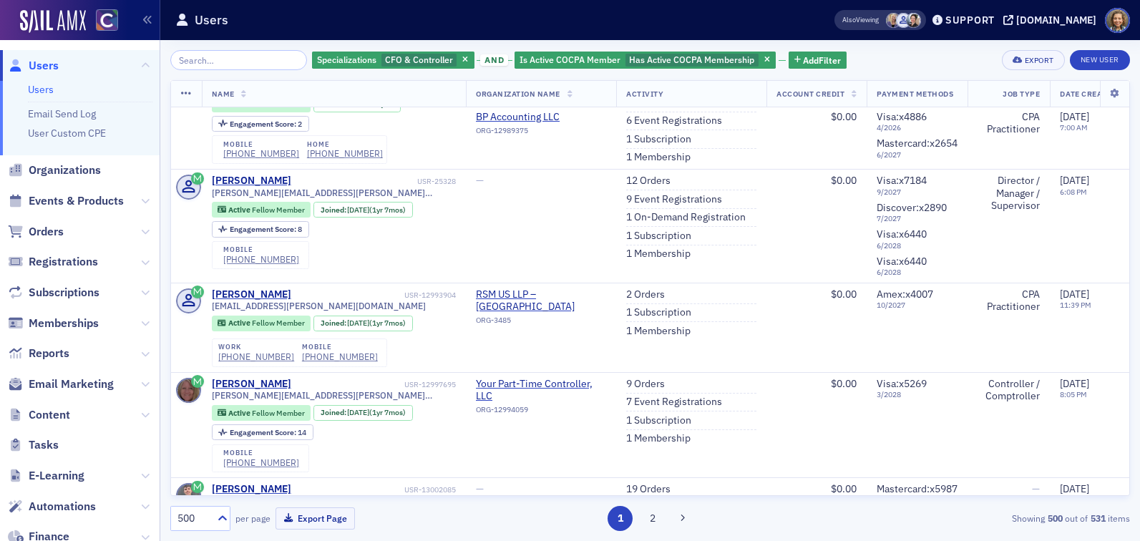
scroll to position [20882, 0]
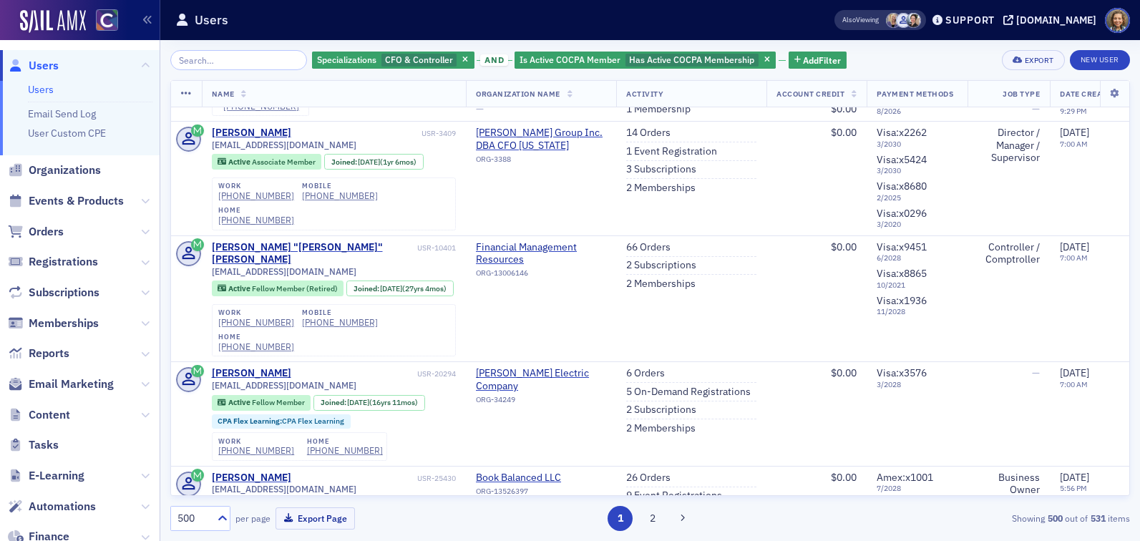
drag, startPoint x: 328, startPoint y: 170, endPoint x: 206, endPoint y: 171, distance: 121.6
copy span "[EMAIL_ADDRESS][DOMAIN_NAME]"
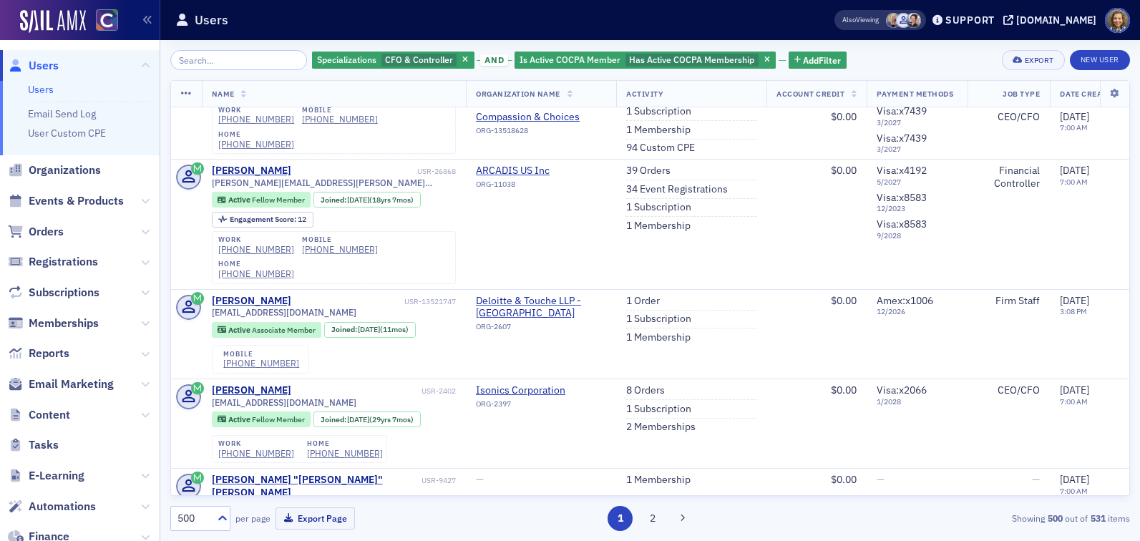
scroll to position [31485, 0]
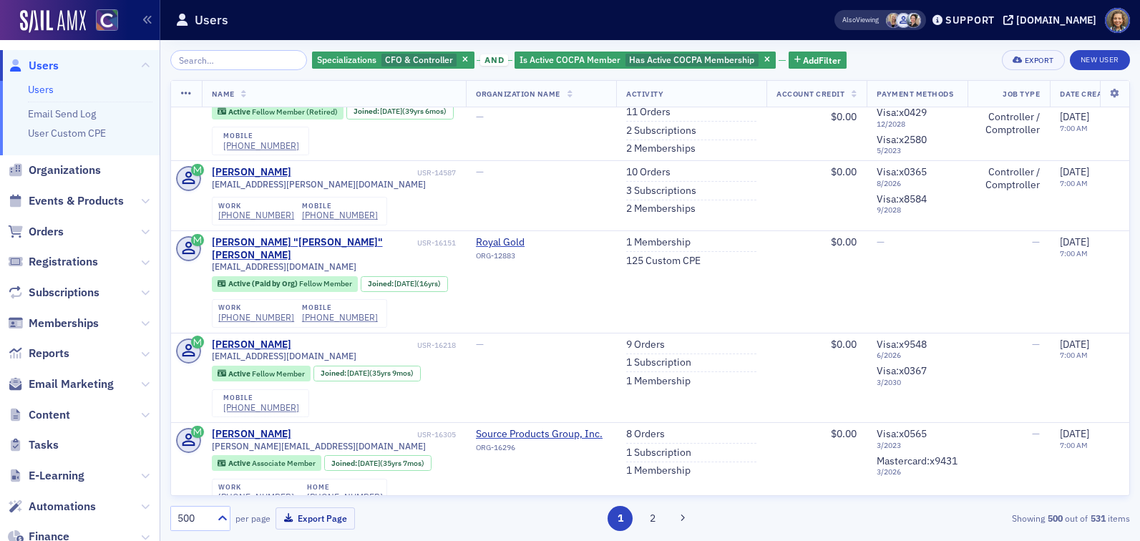
scroll to position [34188, 0]
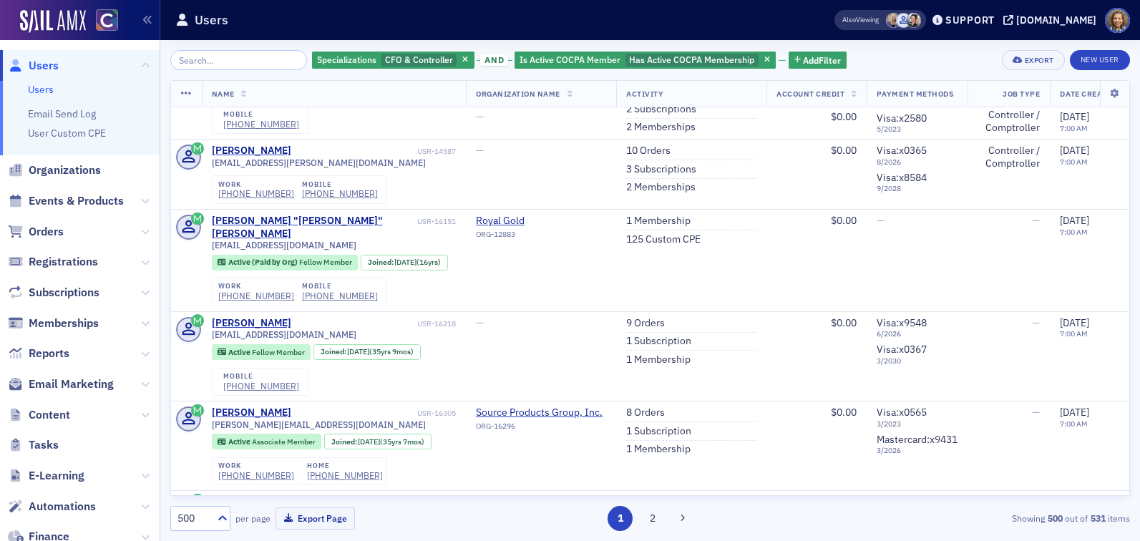
drag, startPoint x: 341, startPoint y: 336, endPoint x: 210, endPoint y: 341, distance: 130.3
copy span "[EMAIL_ADDRESS][DOMAIN_NAME]"
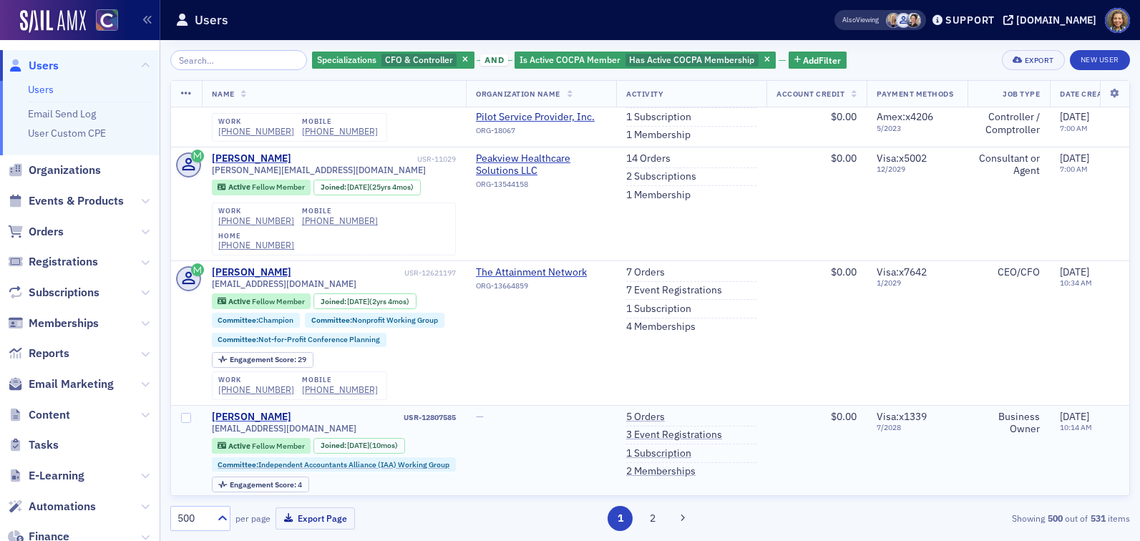
scroll to position [39396, 0]
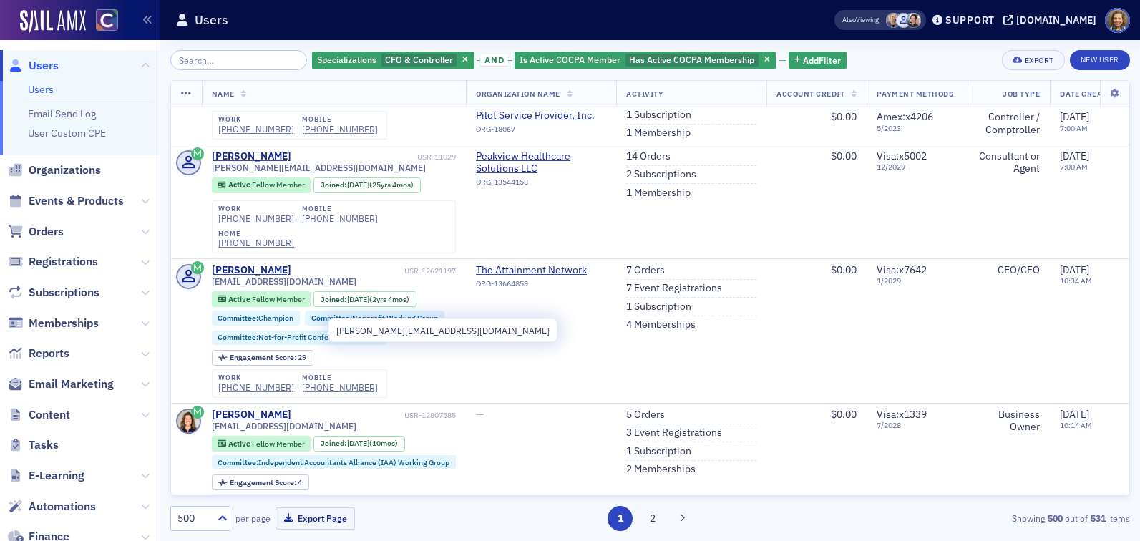
drag, startPoint x: 338, startPoint y: 329, endPoint x: 210, endPoint y: 330, distance: 127.4
copy span "[PERSON_NAME][EMAIL_ADDRESS][DOMAIN_NAME]"
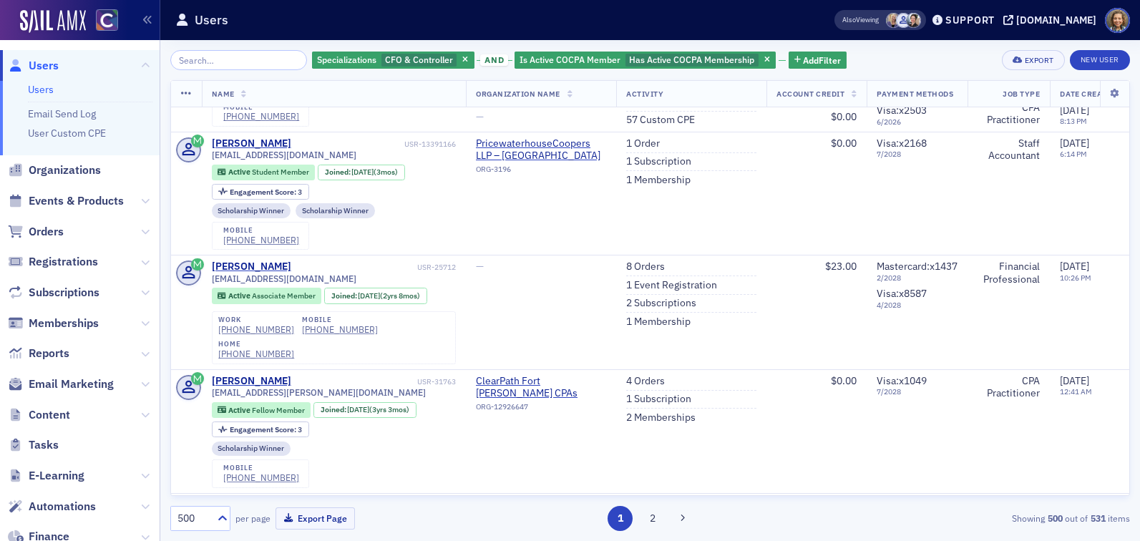
scroll to position [53197, 0]
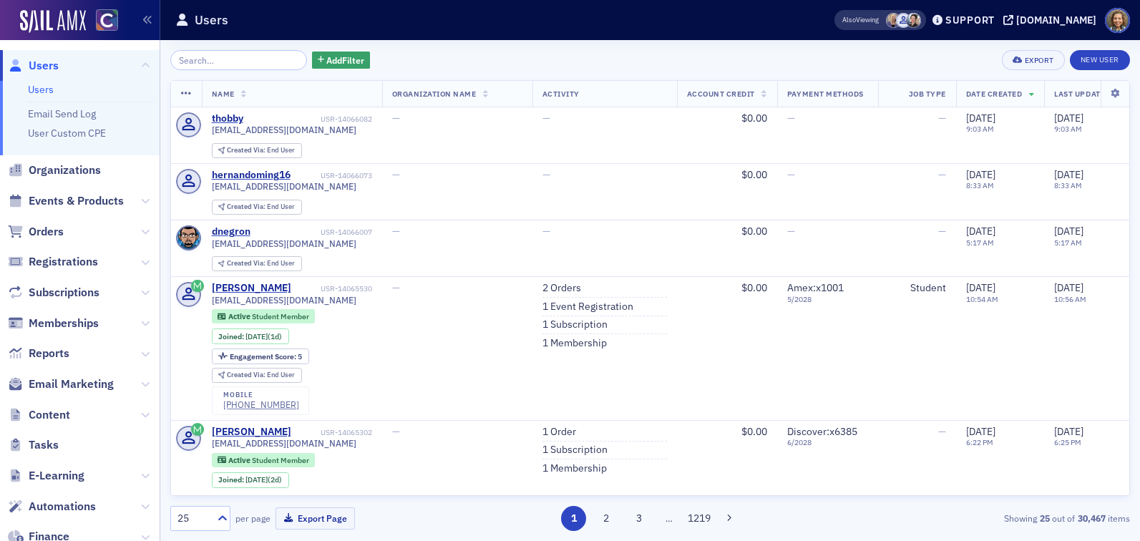
click at [105, 190] on span "Events & Products" at bounding box center [80, 201] width 160 height 31
click at [112, 202] on span "Events & Products" at bounding box center [76, 201] width 95 height 16
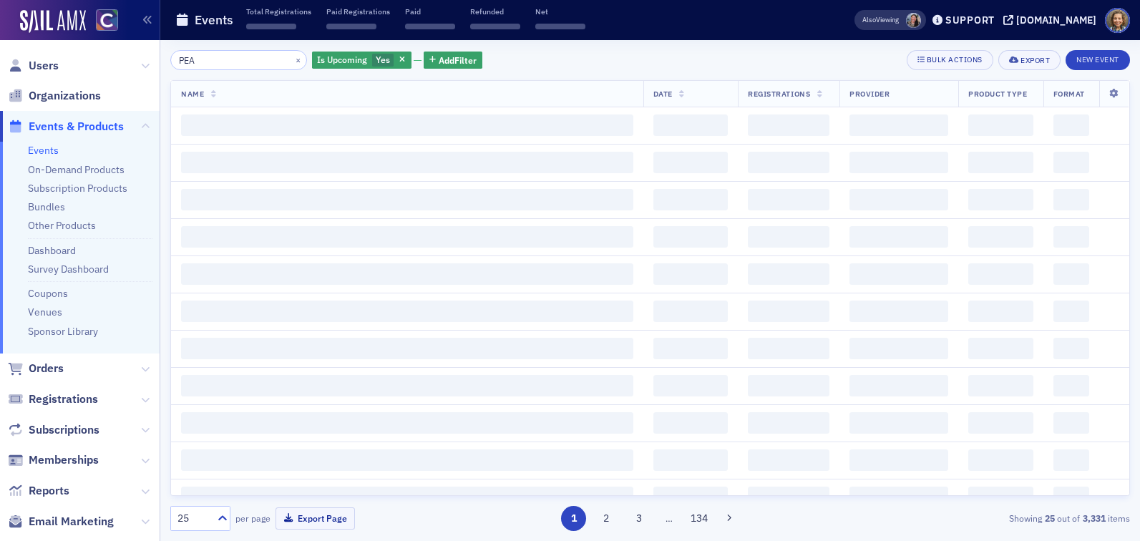
type input "PEAK"
